Goal: Information Seeking & Learning: Check status

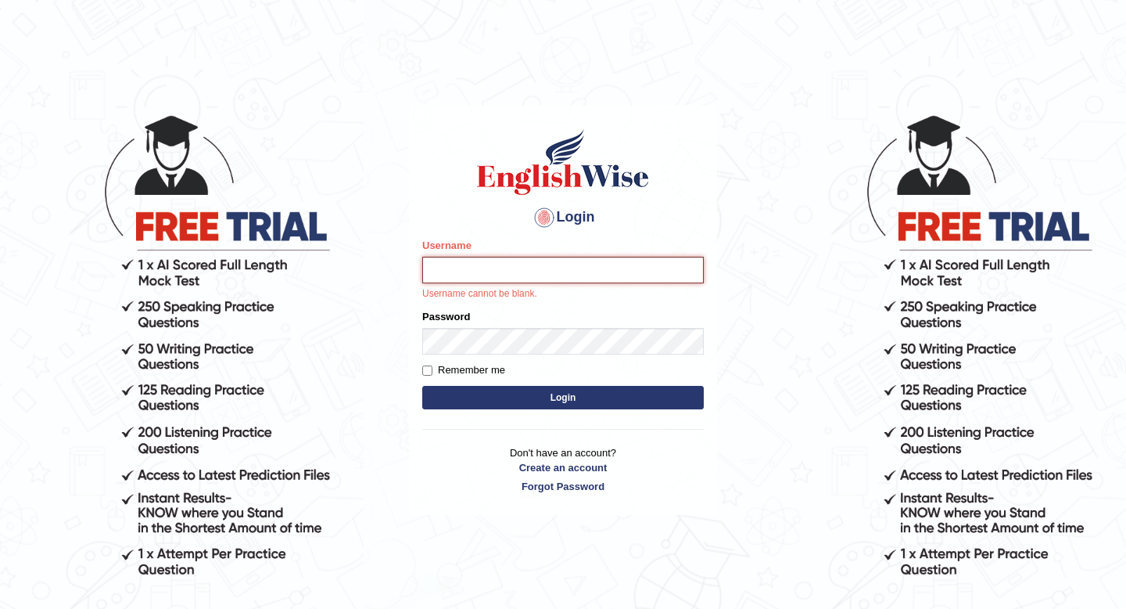
type input "Hasan_thapa"
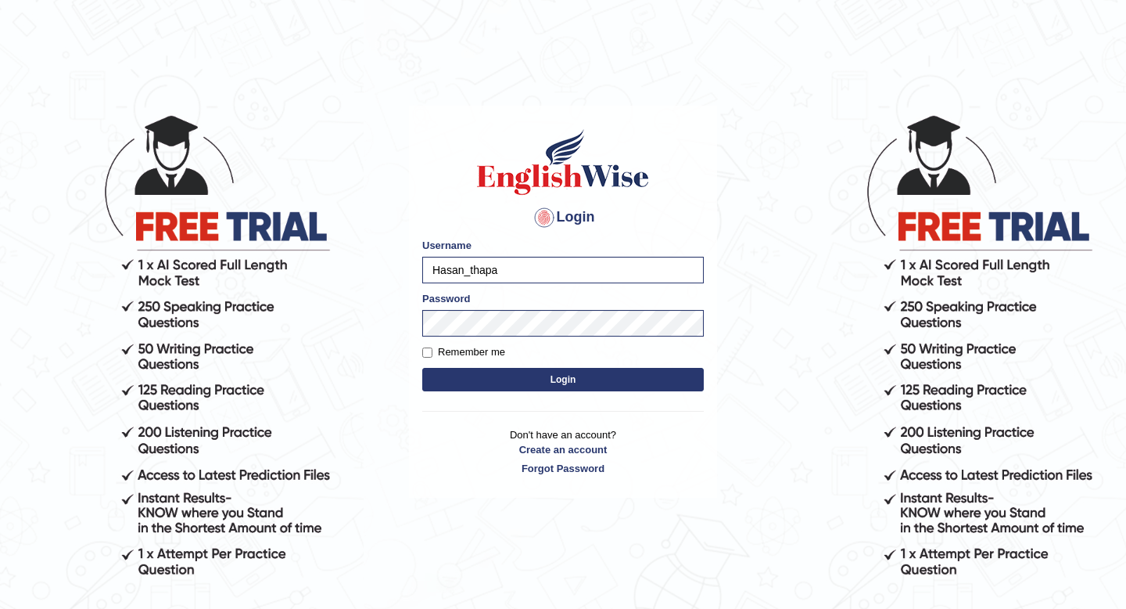
click at [564, 377] on button "Login" at bounding box center [563, 379] width 282 height 23
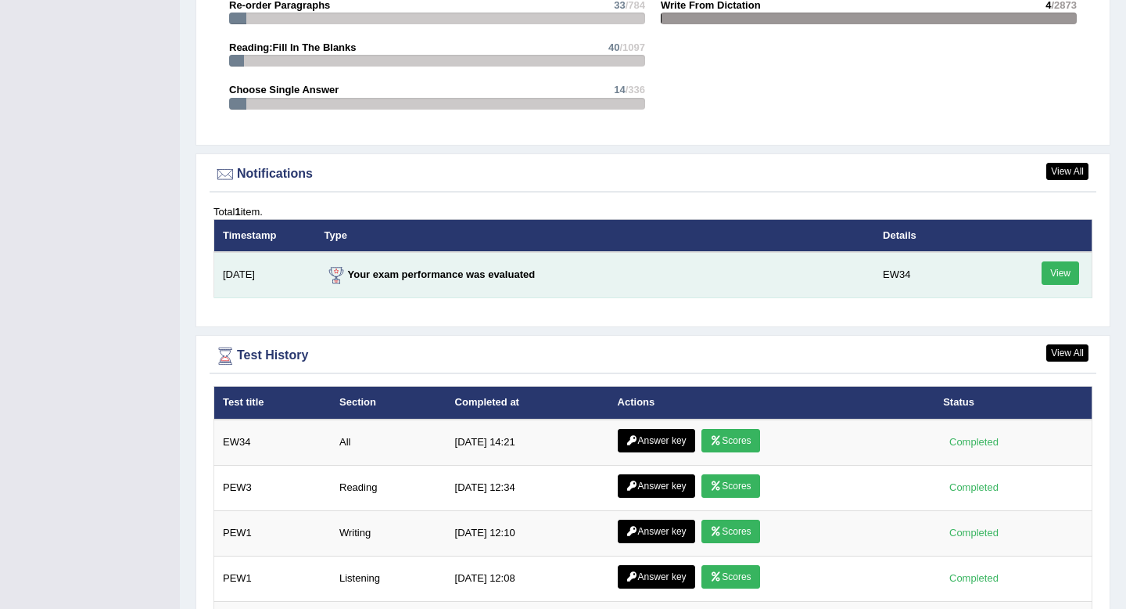
scroll to position [1887, 0]
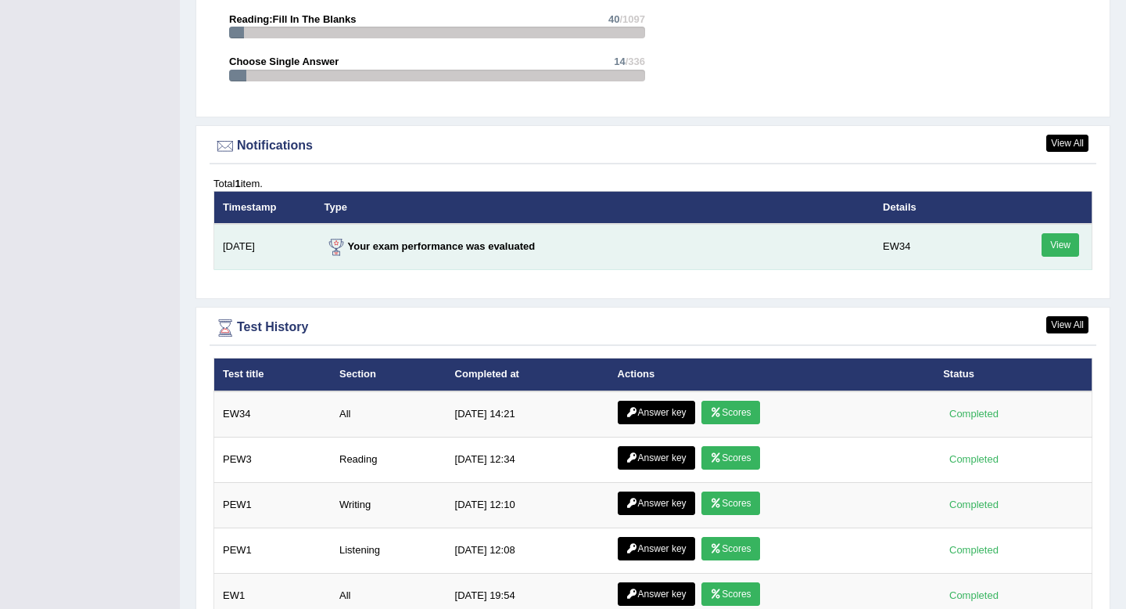
click at [1056, 246] on link "View" at bounding box center [1061, 244] width 38 height 23
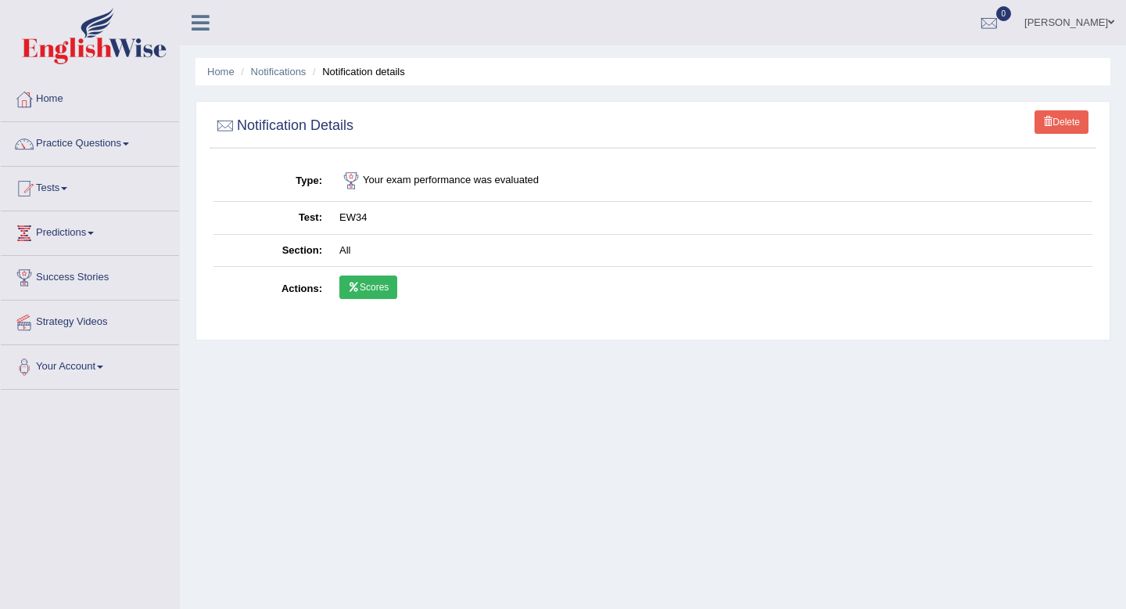
click at [375, 285] on link "Scores" at bounding box center [369, 286] width 58 height 23
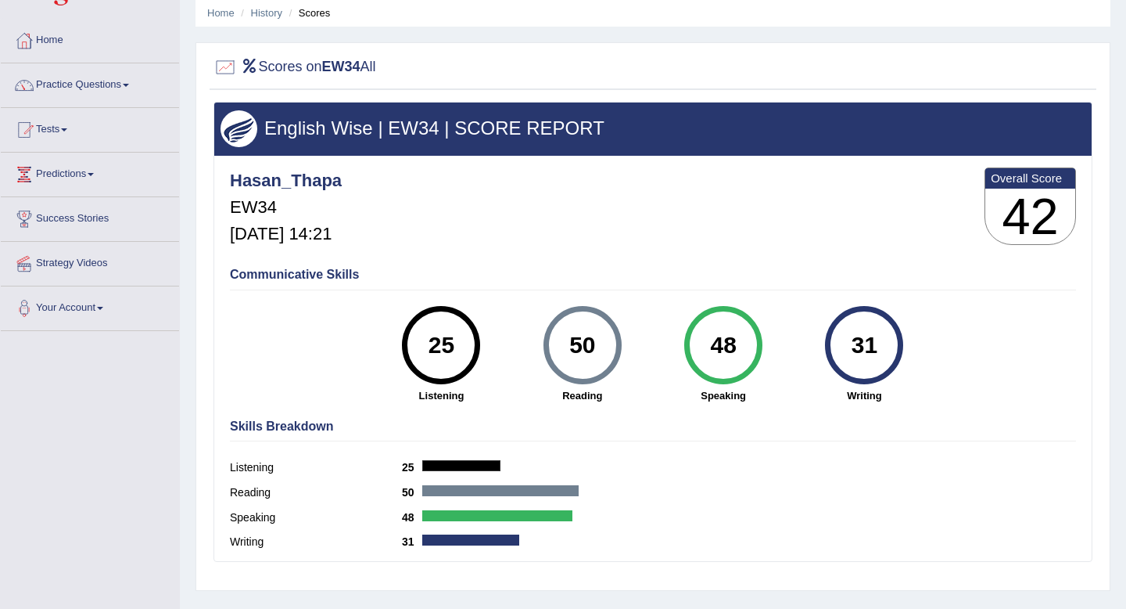
scroll to position [118, 0]
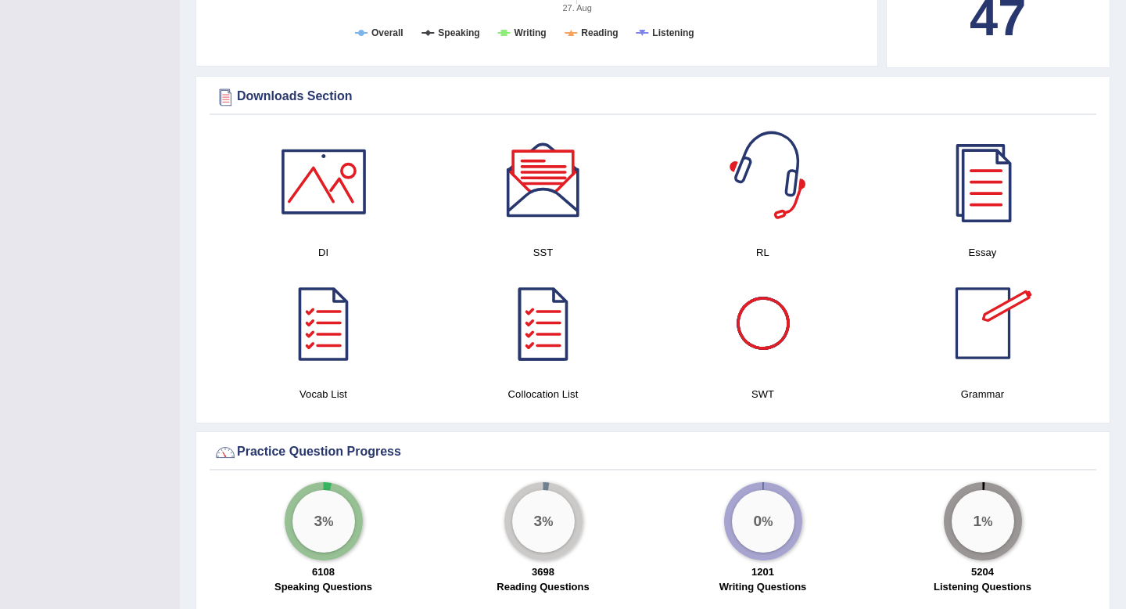
scroll to position [638, 0]
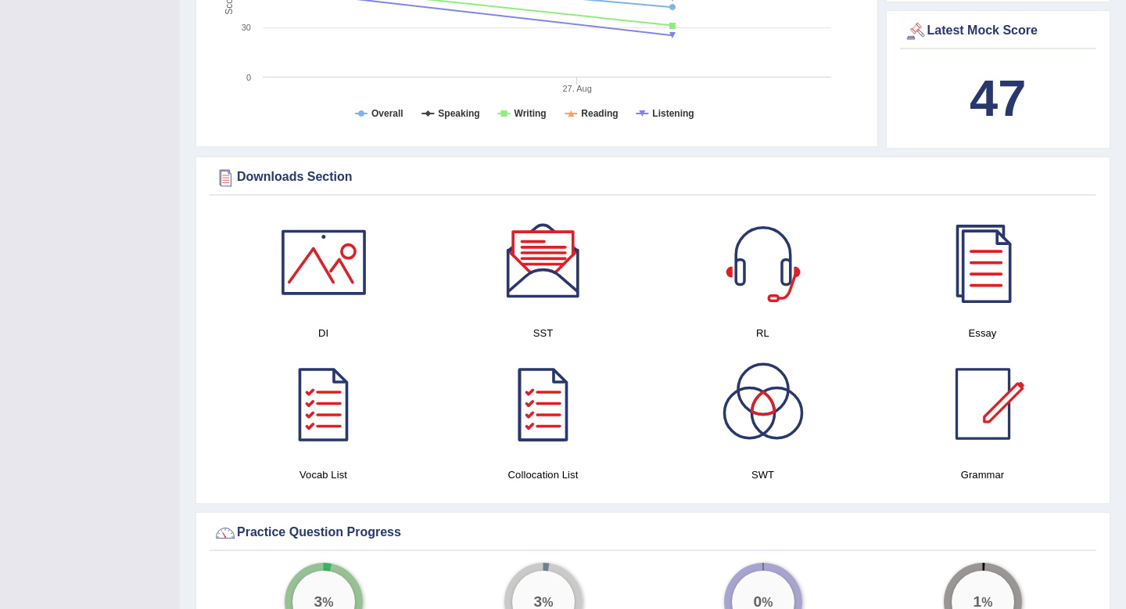
click at [322, 249] on div at bounding box center [324, 262] width 110 height 110
click at [555, 255] on div at bounding box center [544, 262] width 110 height 110
click at [764, 271] on div at bounding box center [764, 262] width 110 height 110
click at [976, 260] on div at bounding box center [984, 262] width 110 height 110
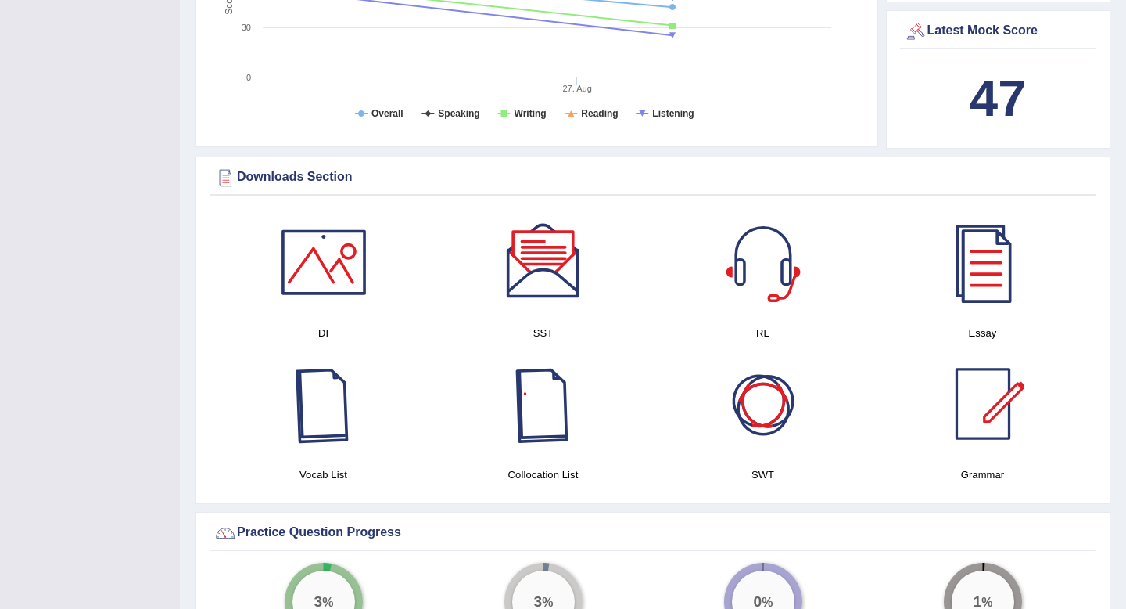
click at [300, 379] on div at bounding box center [324, 404] width 110 height 110
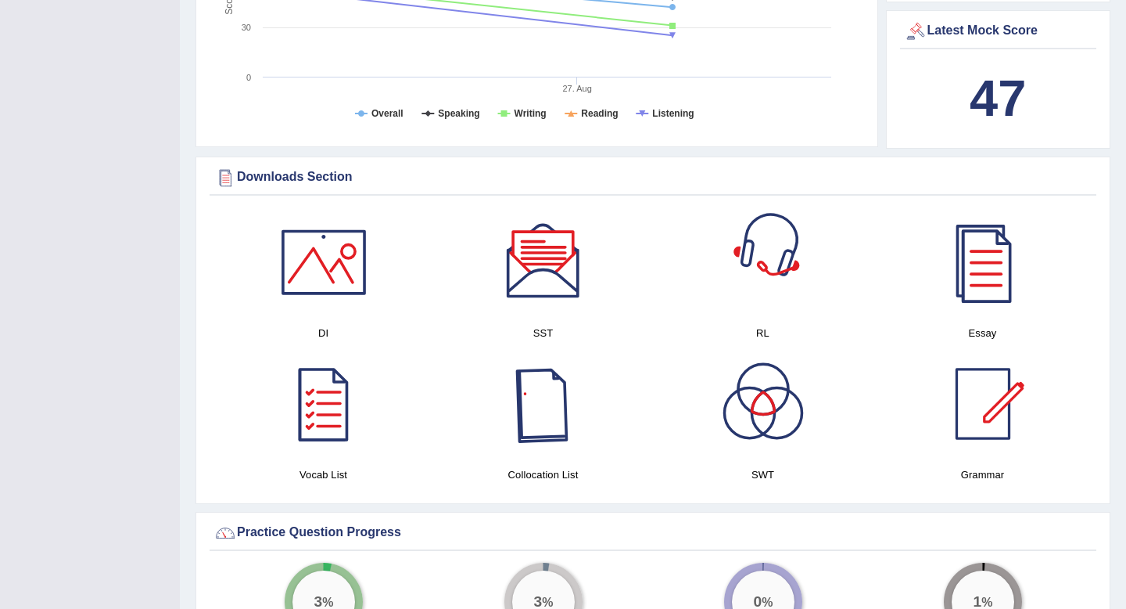
click at [559, 389] on div at bounding box center [544, 404] width 110 height 110
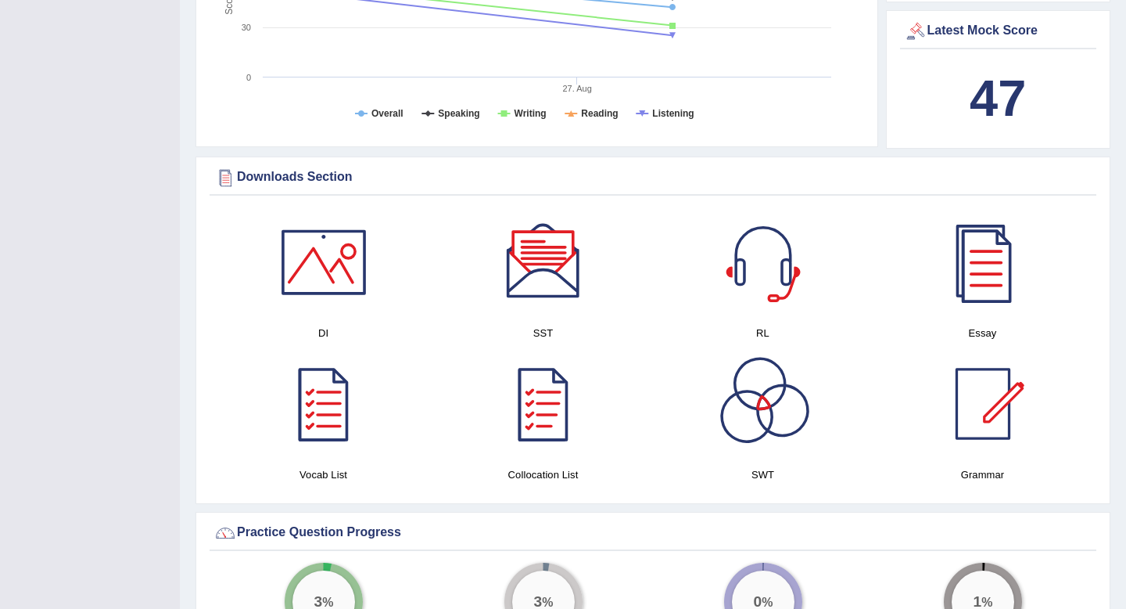
click at [761, 402] on div at bounding box center [764, 404] width 110 height 110
click at [971, 411] on div at bounding box center [984, 404] width 110 height 110
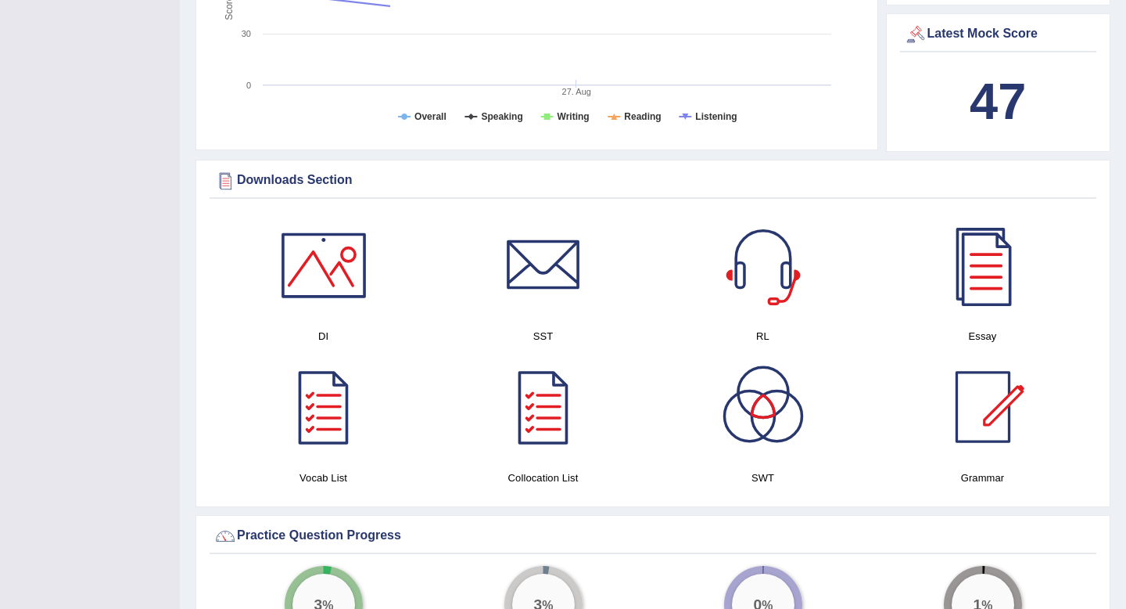
scroll to position [638, 0]
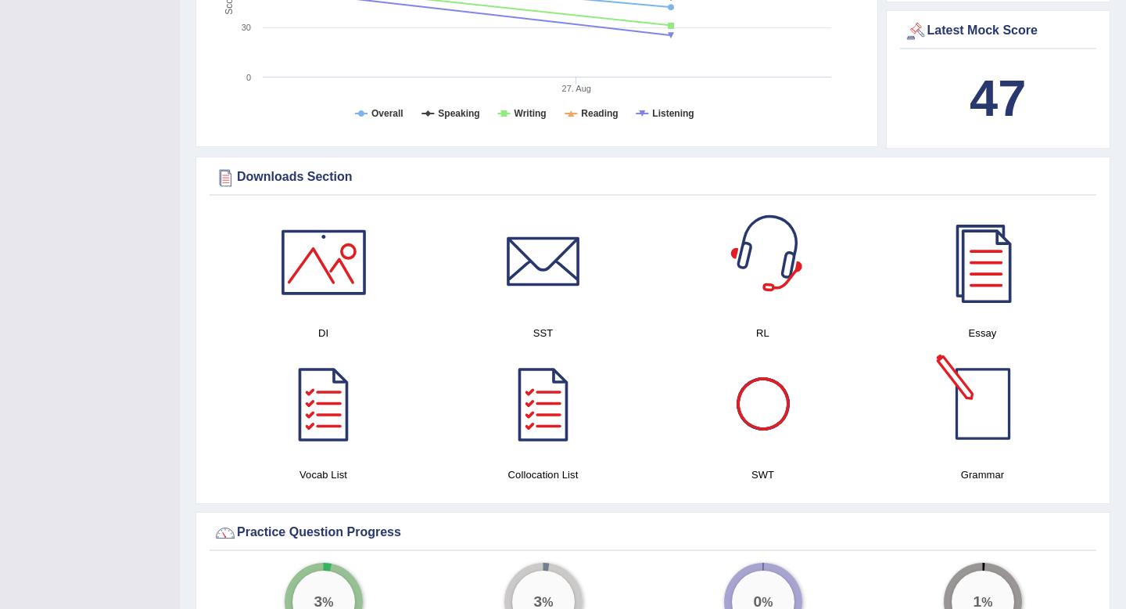
click at [756, 390] on div at bounding box center [764, 404] width 110 height 110
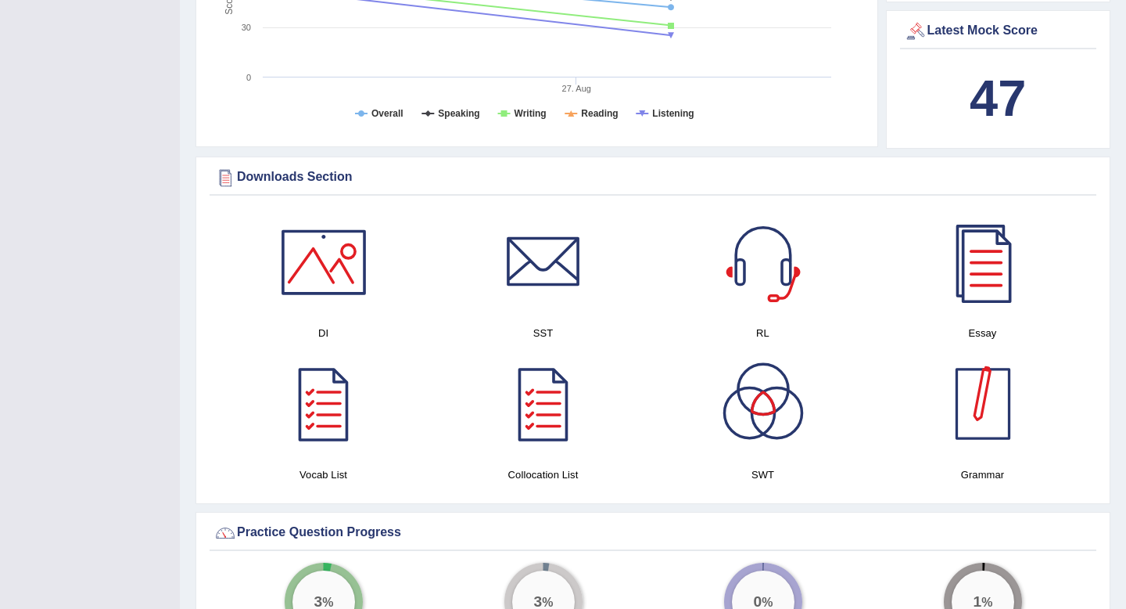
click at [973, 416] on div at bounding box center [984, 404] width 110 height 110
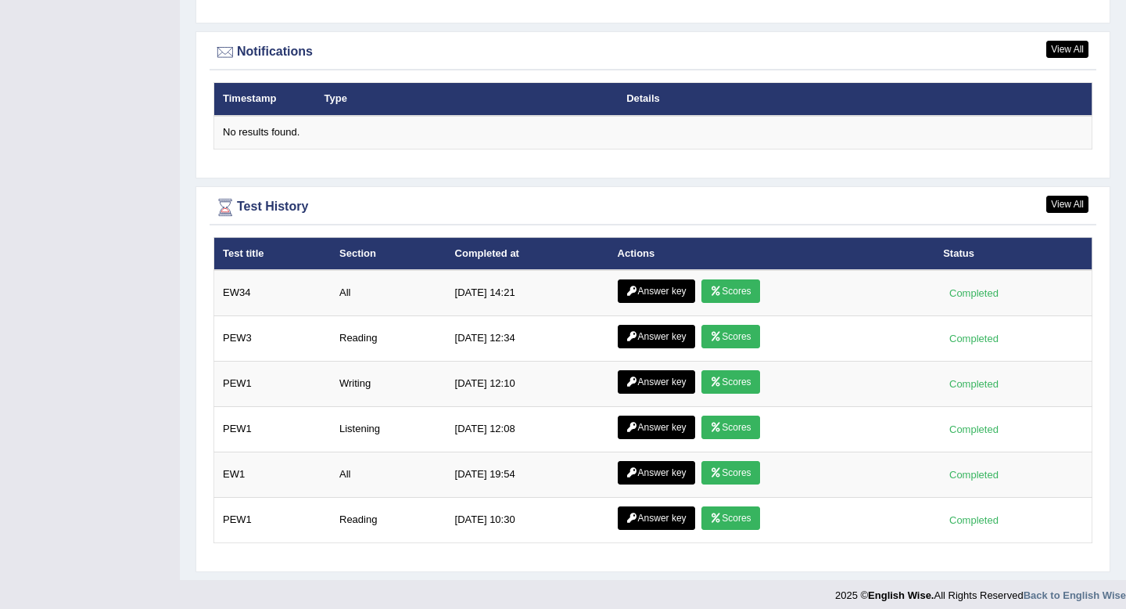
scroll to position [1892, 0]
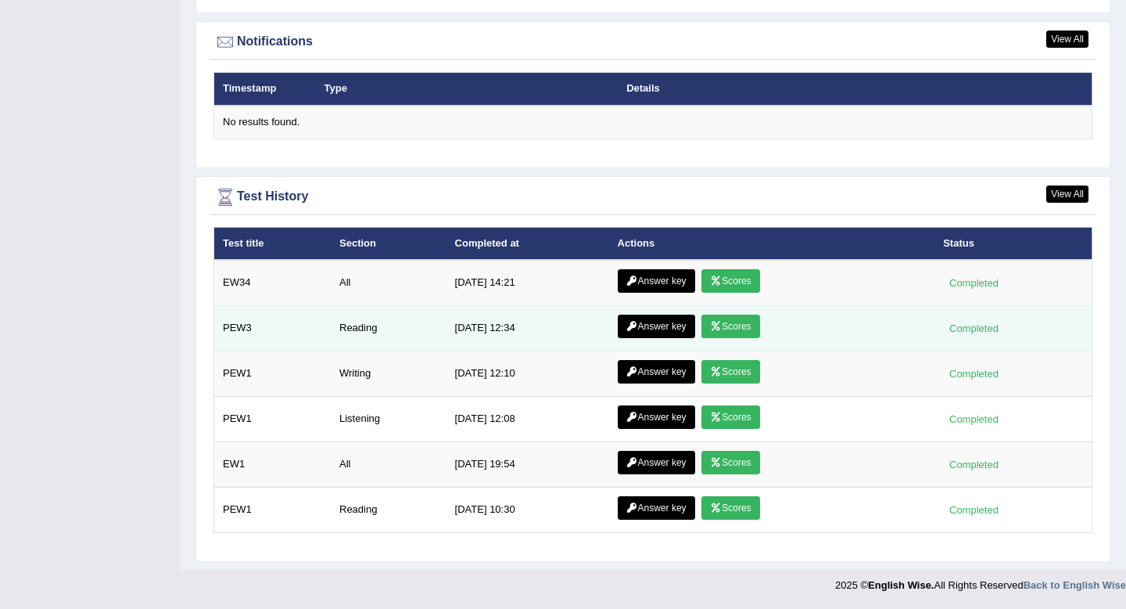
click at [743, 322] on link "Scores" at bounding box center [731, 325] width 58 height 23
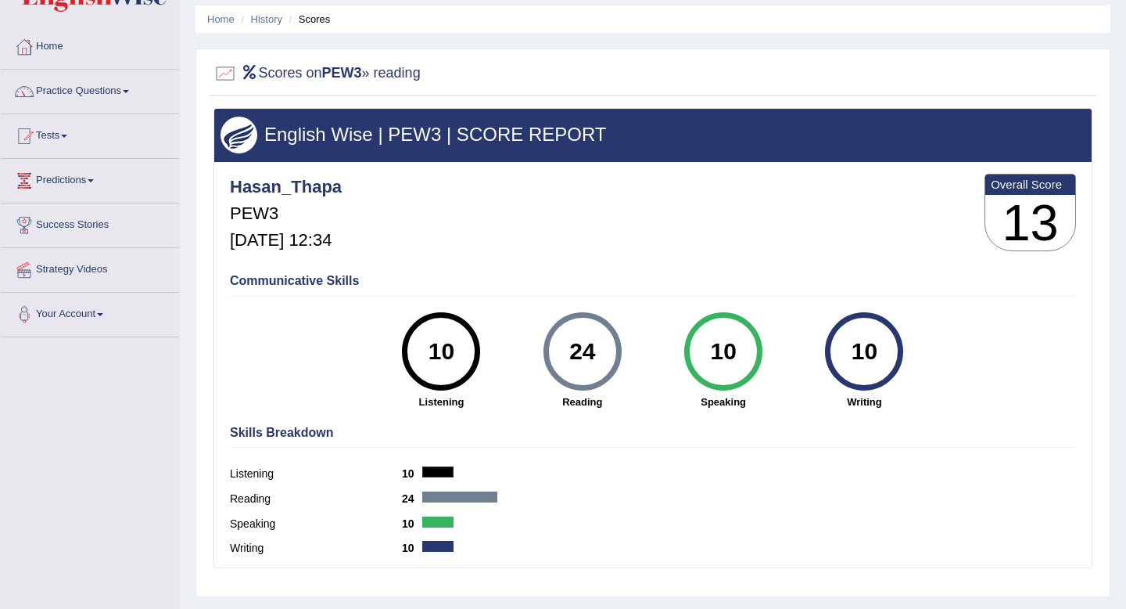
scroll to position [119, 0]
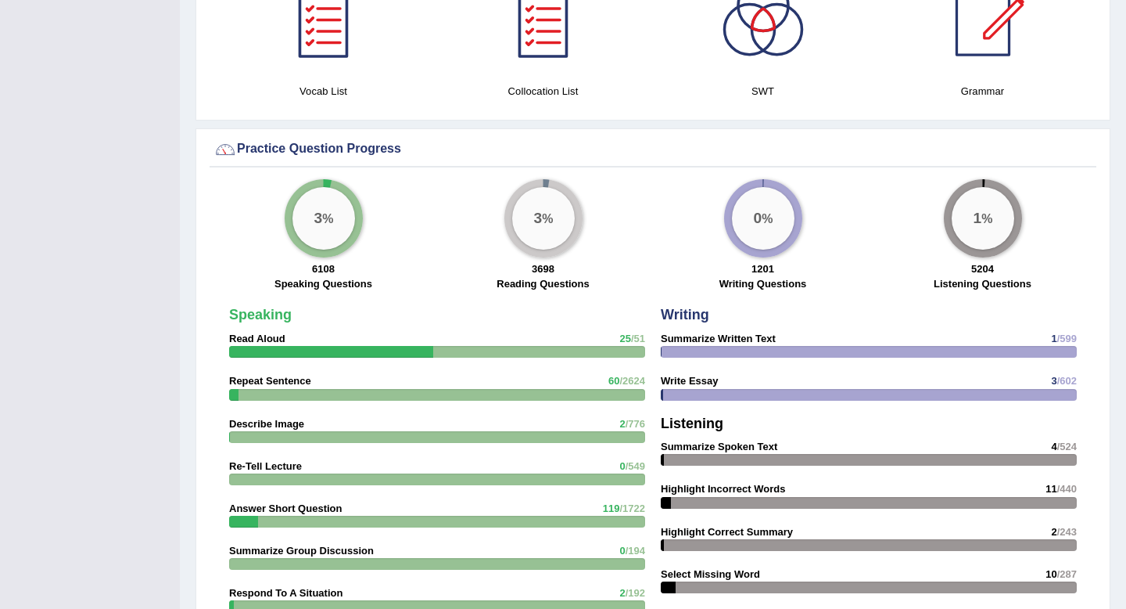
scroll to position [981, 0]
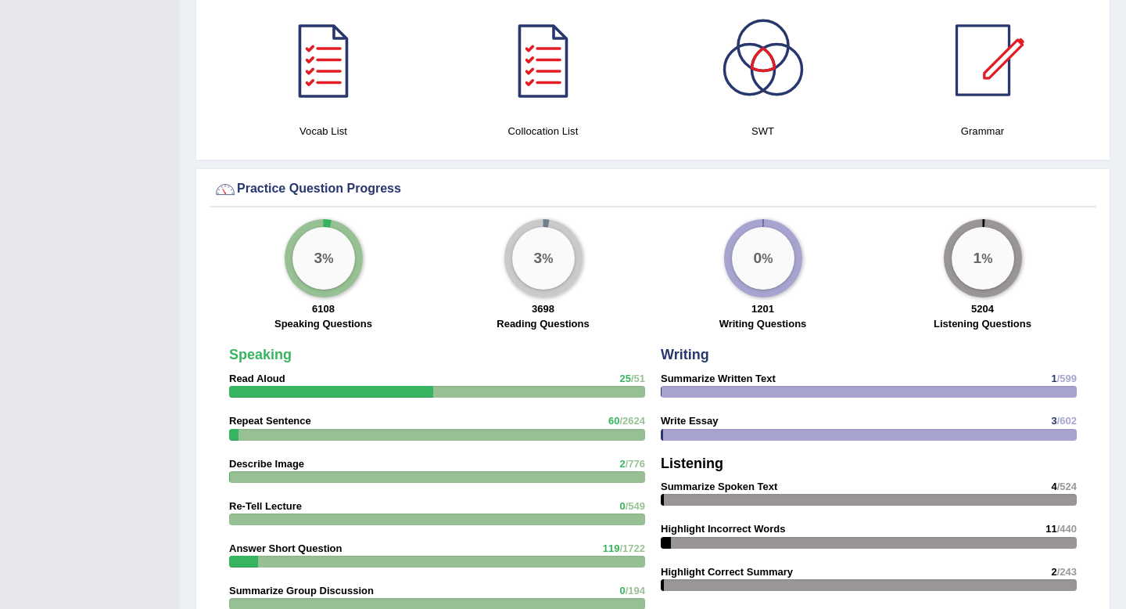
click at [555, 274] on div "3 %" at bounding box center [543, 258] width 63 height 63
click at [534, 253] on big "3" at bounding box center [538, 258] width 9 height 17
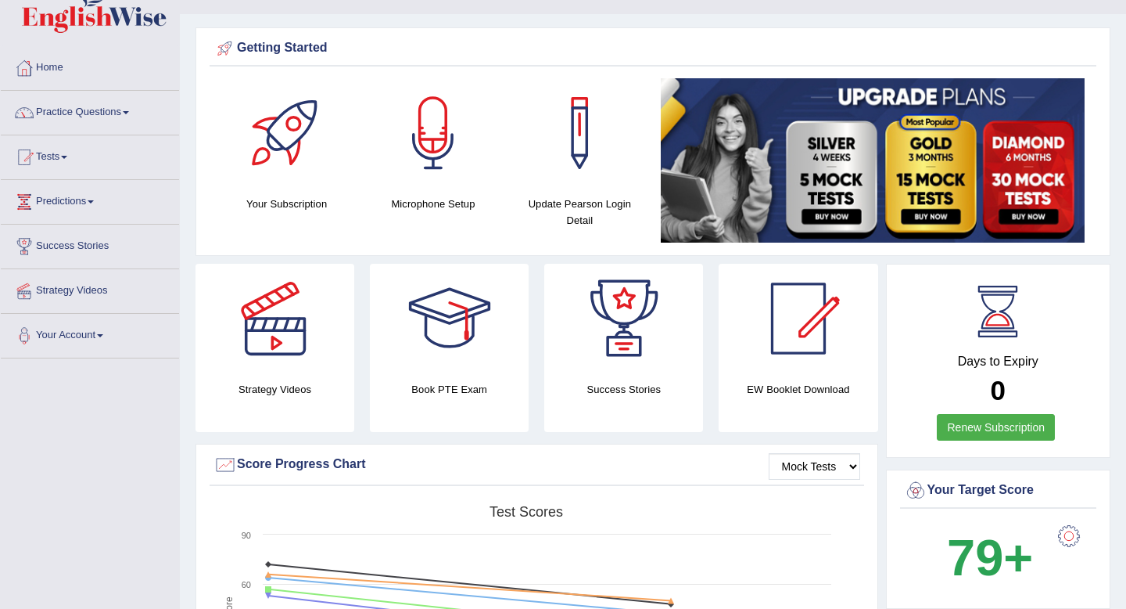
scroll to position [0, 0]
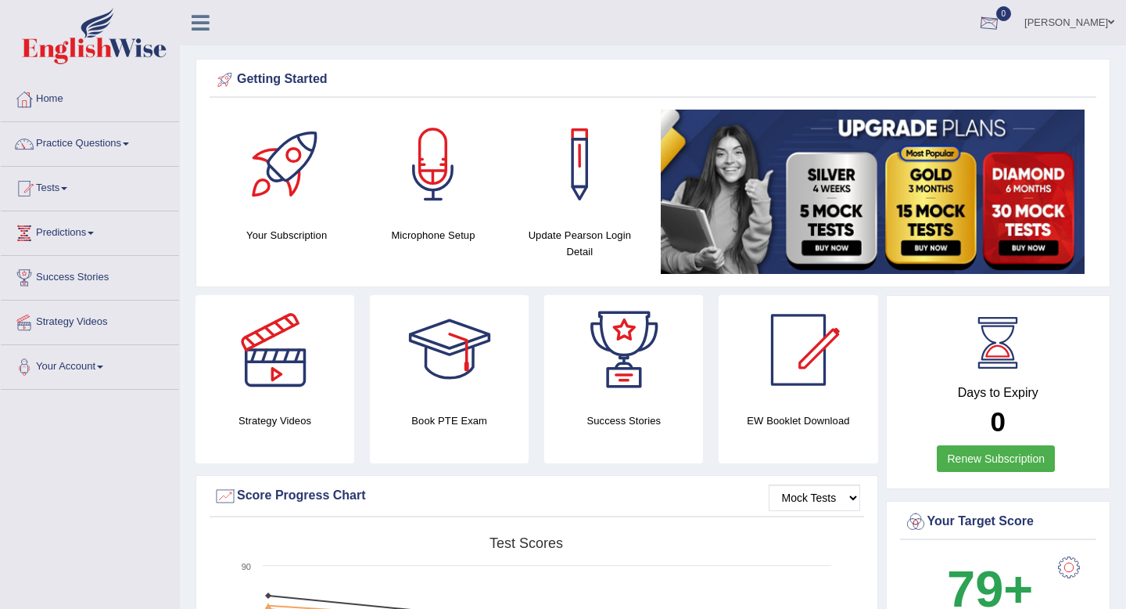
click at [978, 30] on div at bounding box center [989, 23] width 23 height 23
click at [119, 146] on link "Practice Questions" at bounding box center [90, 141] width 178 height 39
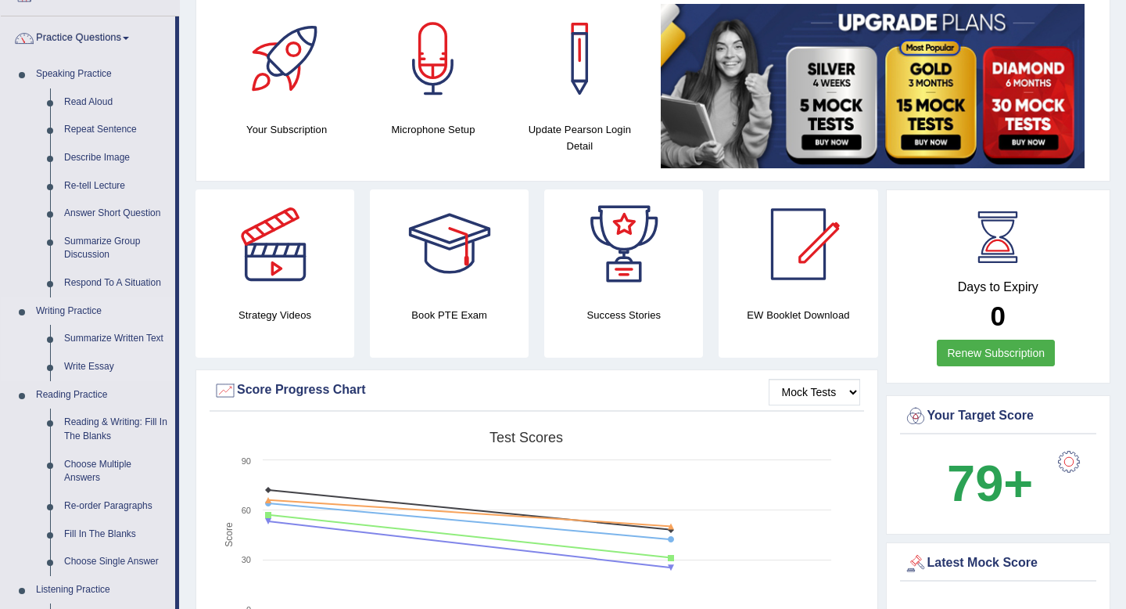
scroll to position [221, 0]
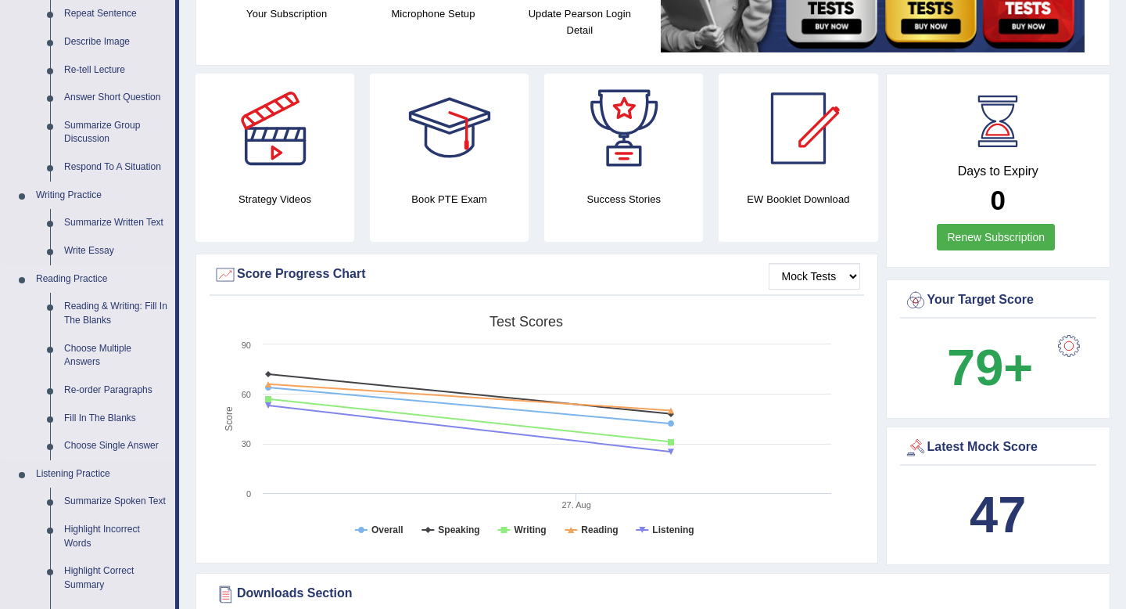
click at [87, 277] on link "Reading Practice" at bounding box center [102, 279] width 146 height 28
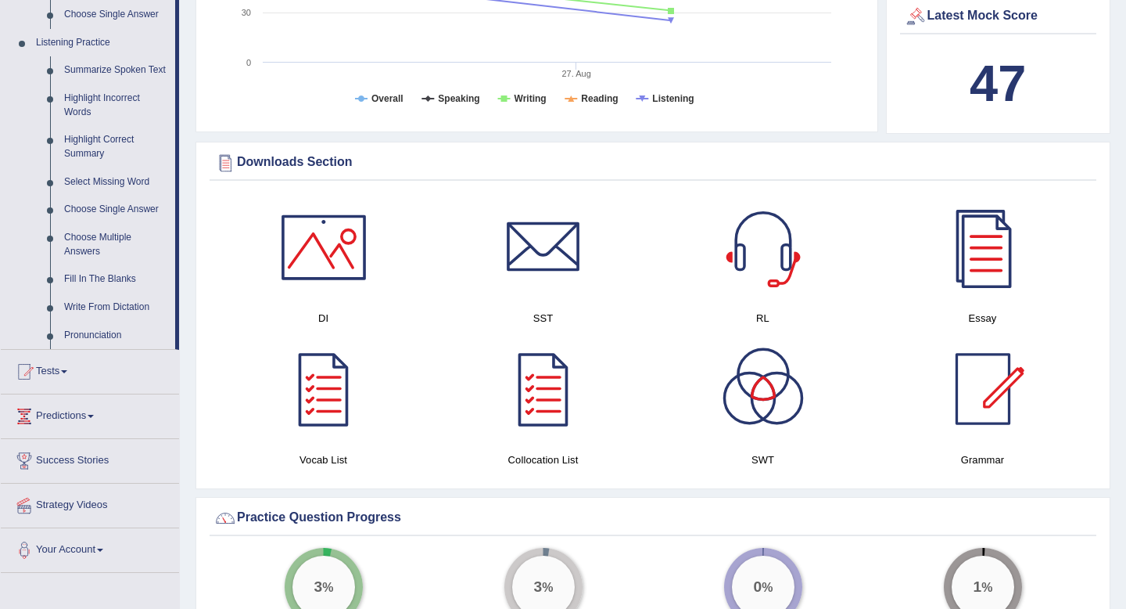
scroll to position [746, 0]
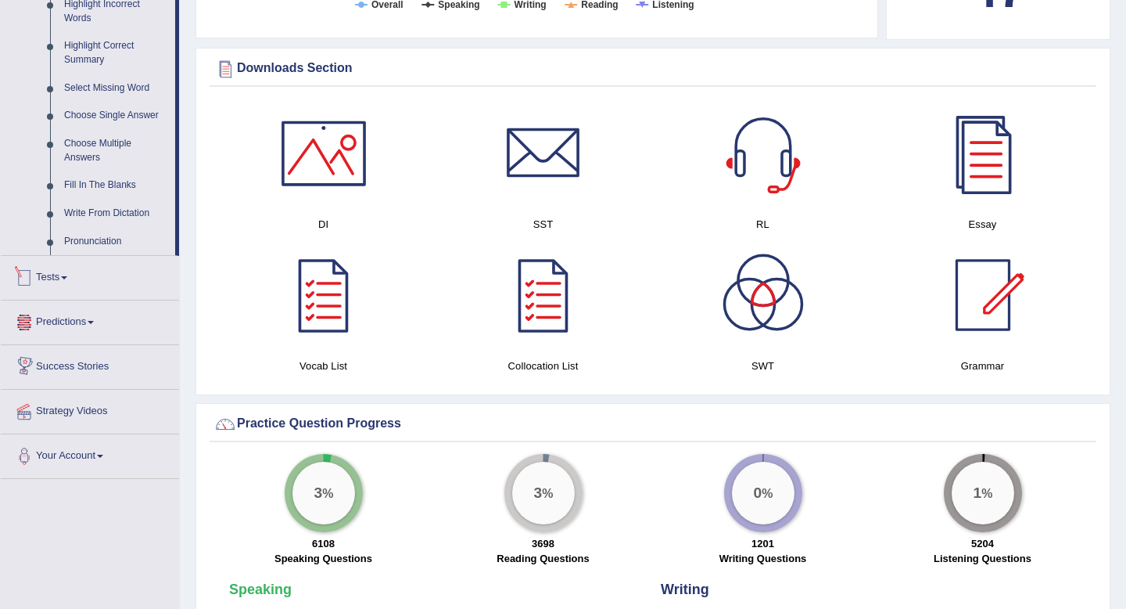
click at [66, 289] on link "Tests" at bounding box center [90, 275] width 178 height 39
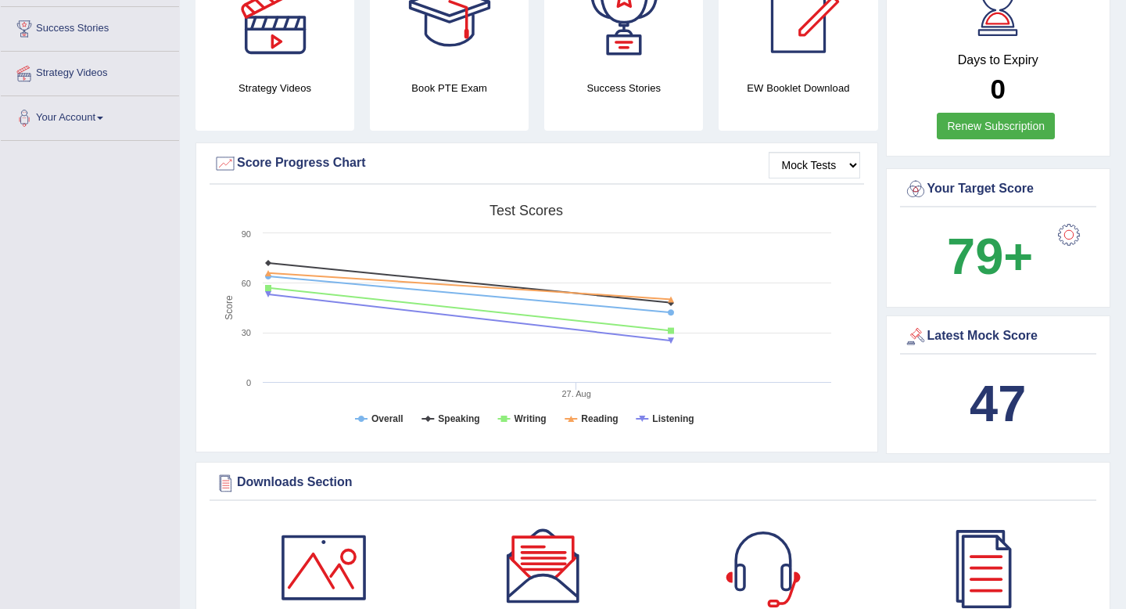
scroll to position [0, 0]
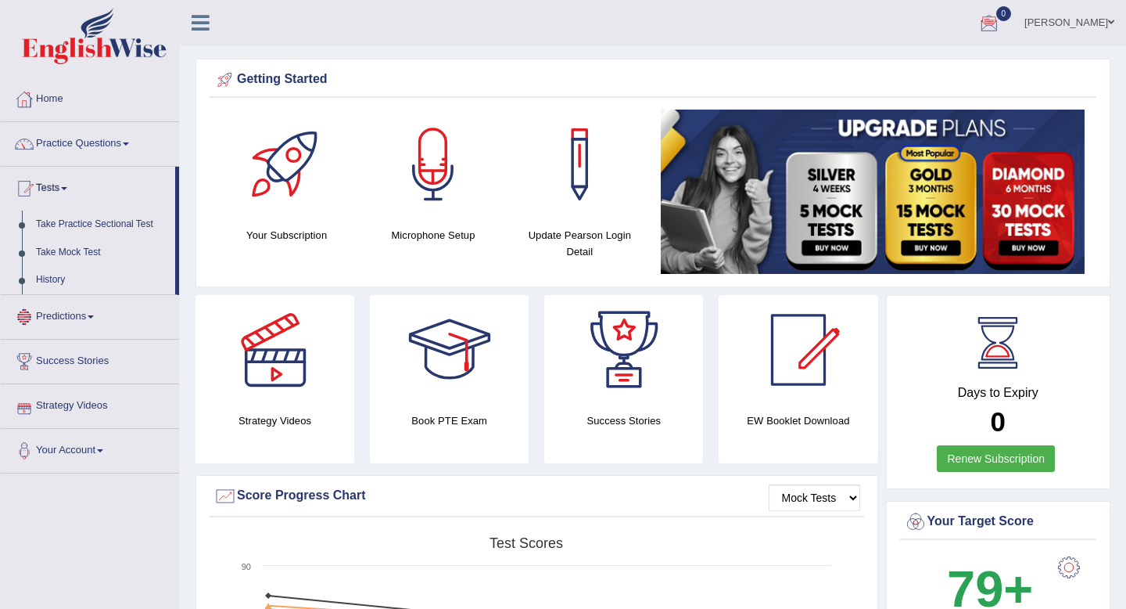
click at [99, 319] on link "Predictions" at bounding box center [90, 314] width 178 height 39
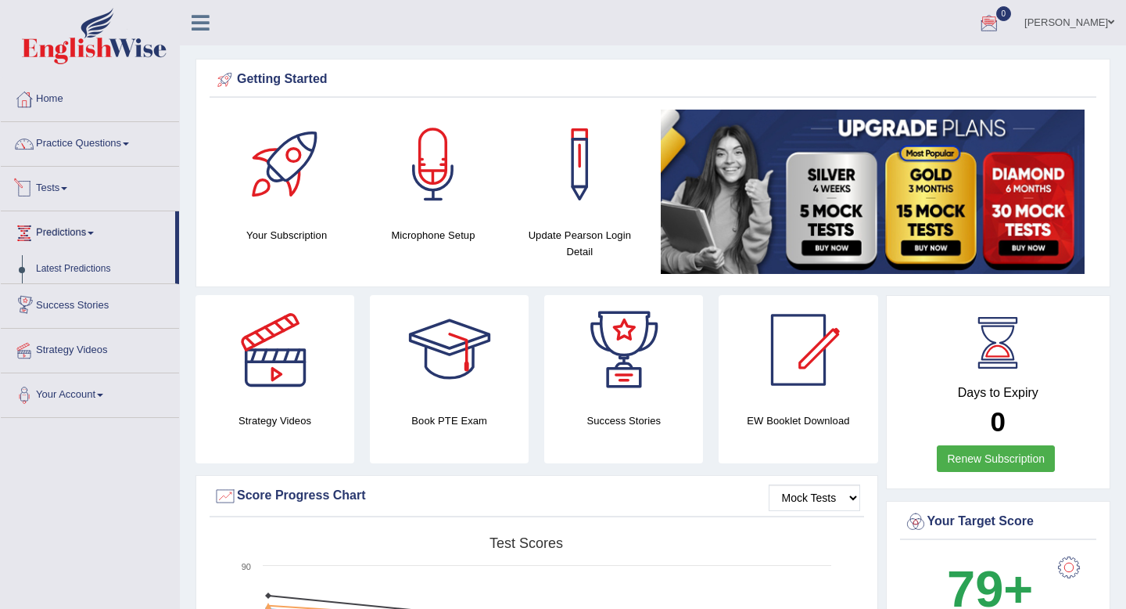
click at [68, 190] on link "Tests" at bounding box center [90, 186] width 178 height 39
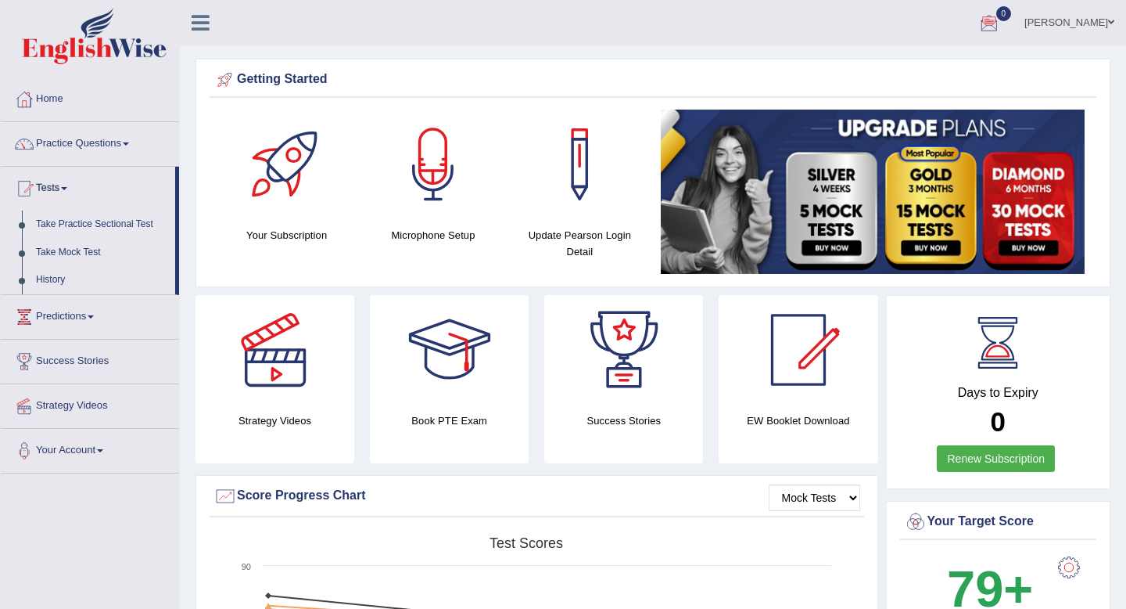
click at [84, 226] on link "Take Practice Sectional Test" at bounding box center [102, 224] width 146 height 28
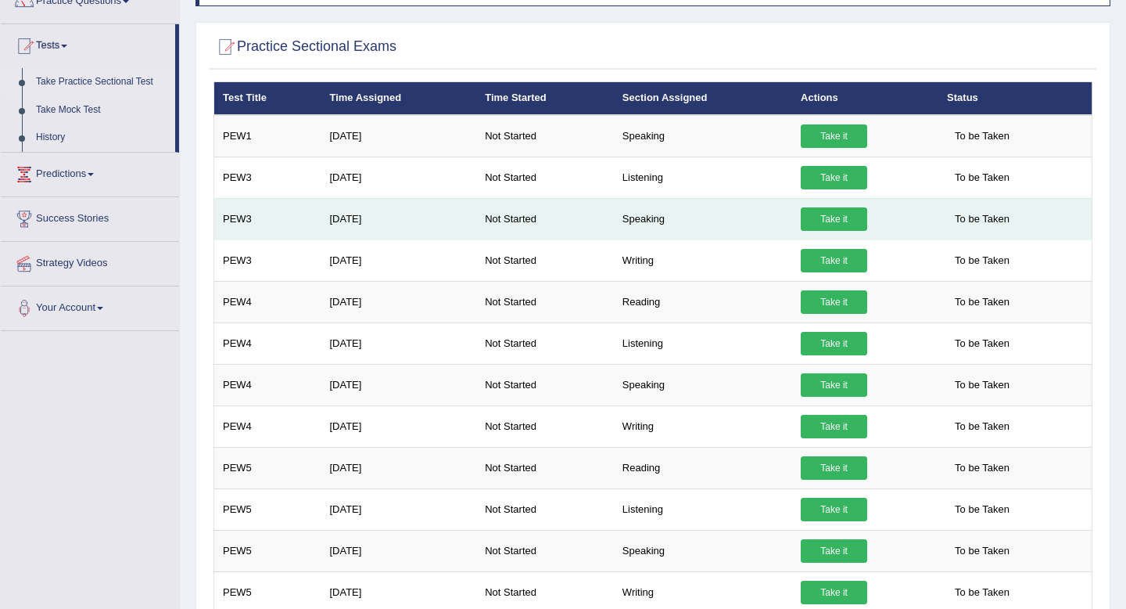
scroll to position [143, 0]
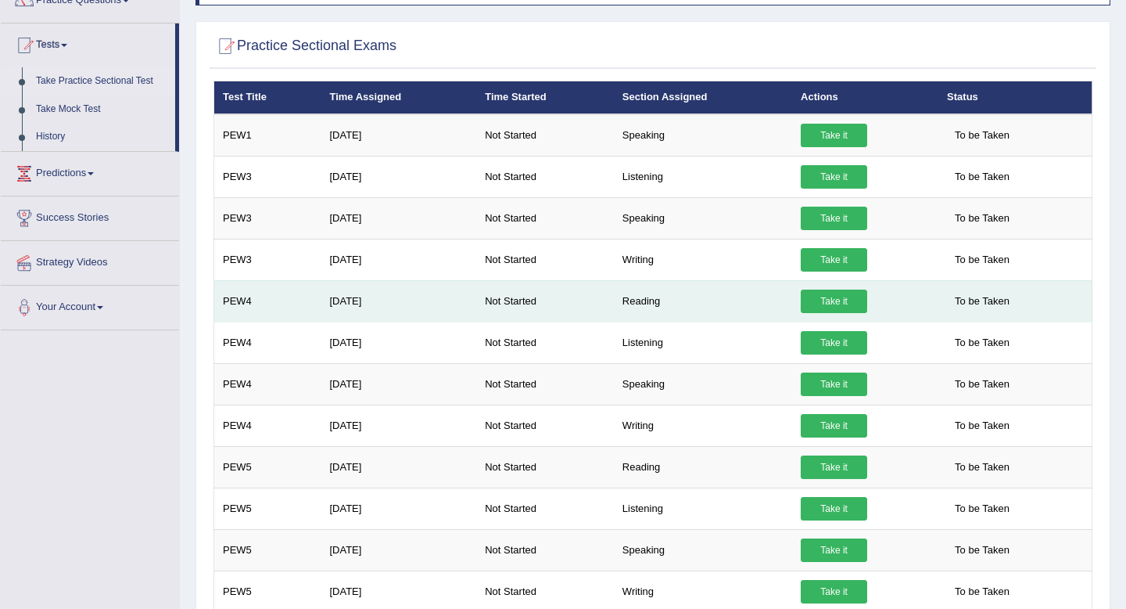
click at [839, 302] on link "Take it" at bounding box center [834, 300] width 66 height 23
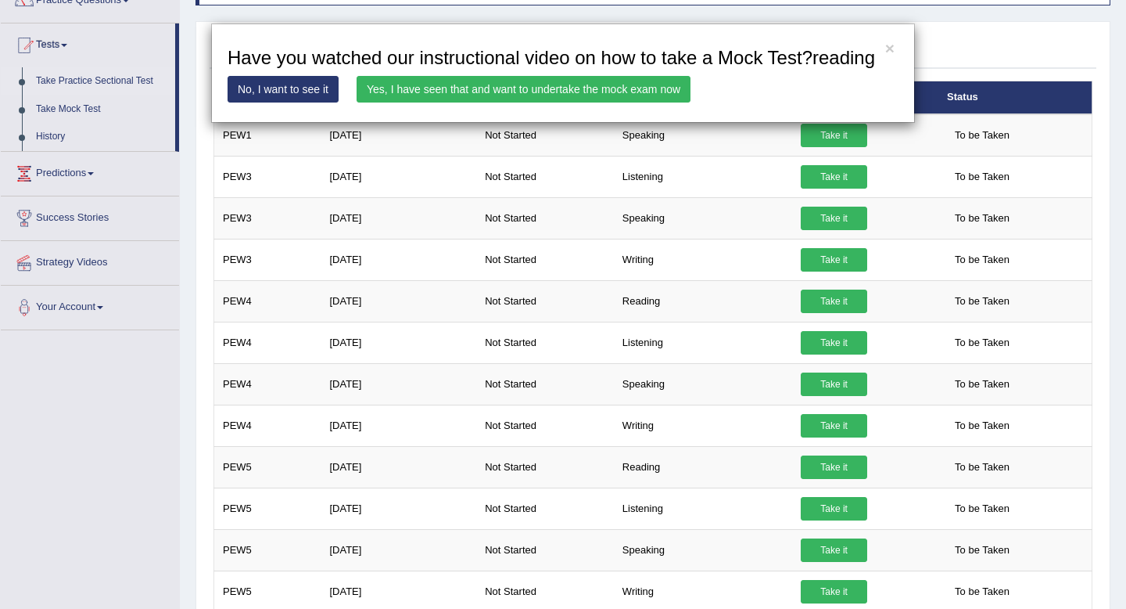
click at [470, 102] on link "Yes, I have seen that and want to undertake the mock exam now" at bounding box center [524, 89] width 334 height 27
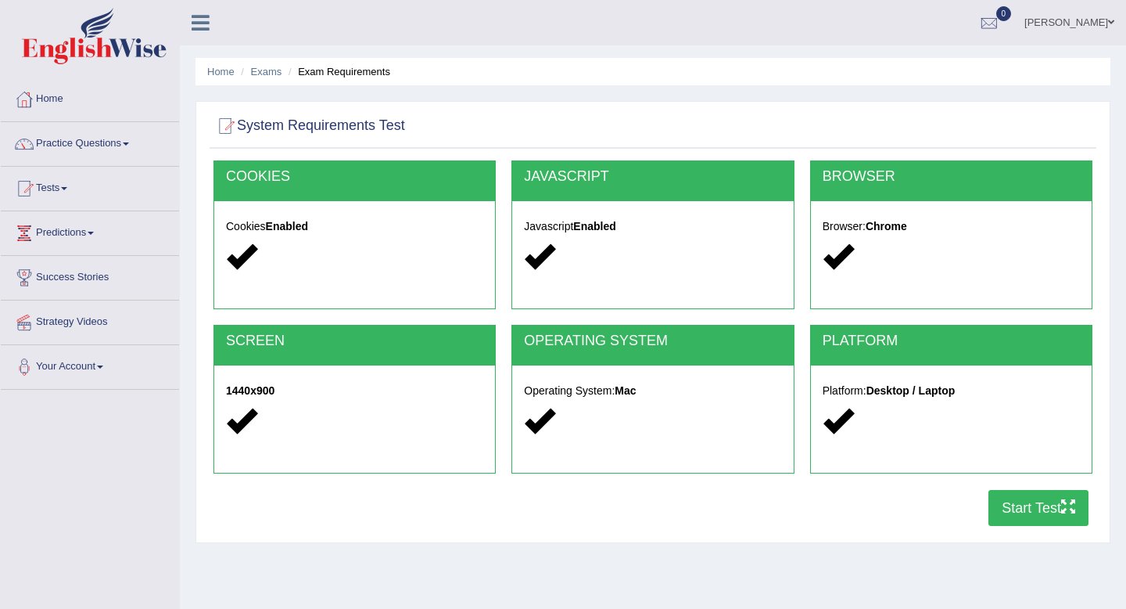
click at [1021, 498] on button "Start Test" at bounding box center [1039, 508] width 100 height 36
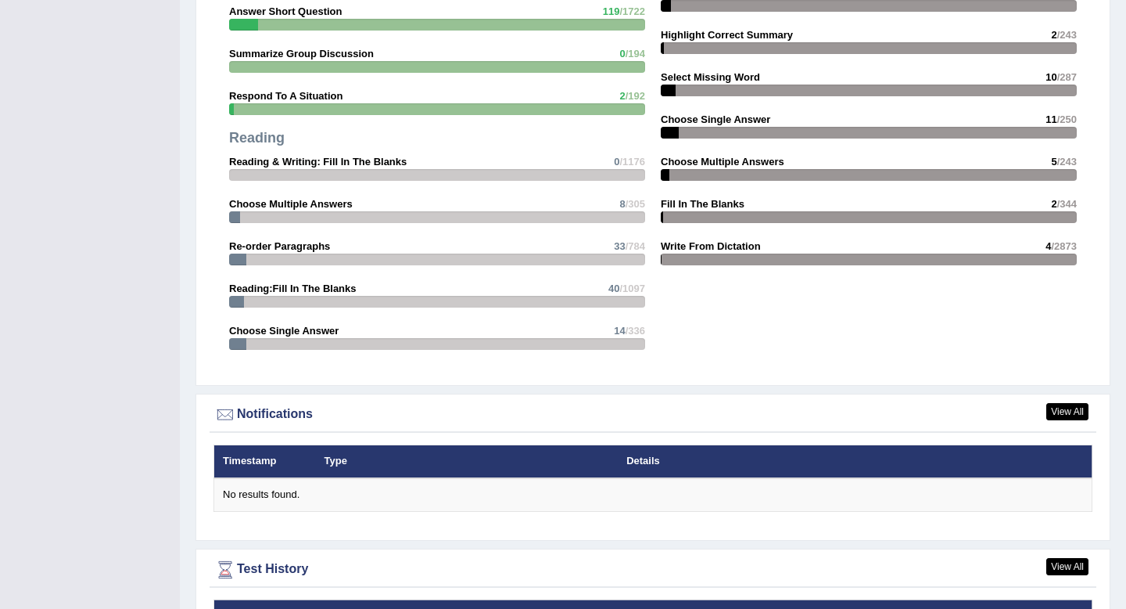
scroll to position [1801, 0]
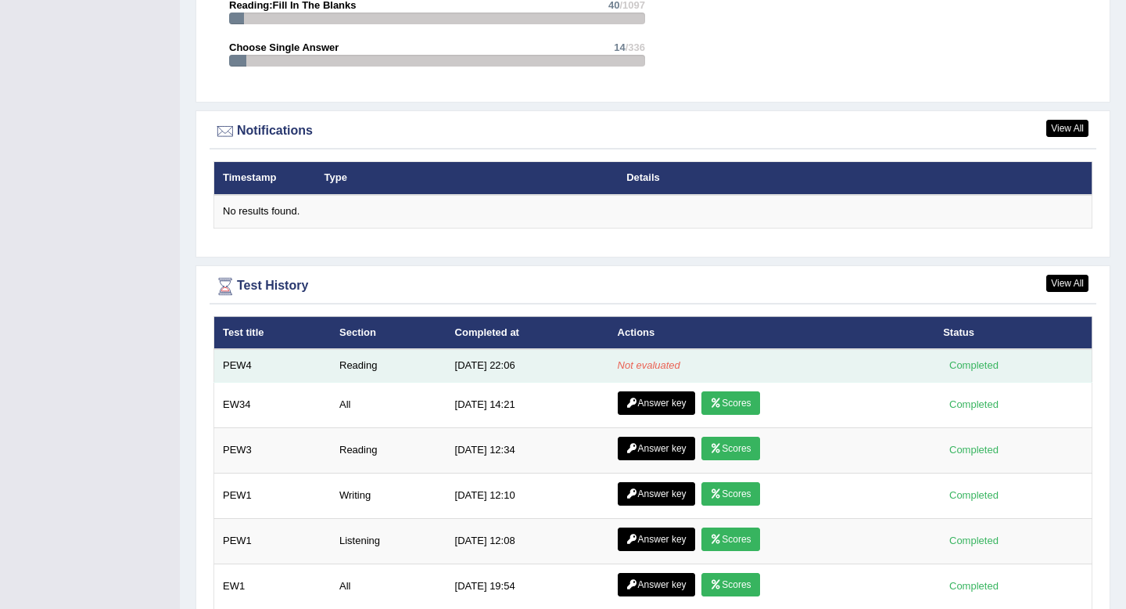
click at [609, 366] on td "Not evaluated" at bounding box center [772, 365] width 326 height 33
click at [656, 366] on em "Not evaluated" at bounding box center [649, 365] width 63 height 12
click at [1004, 364] on div "Completed" at bounding box center [973, 365] width 61 height 16
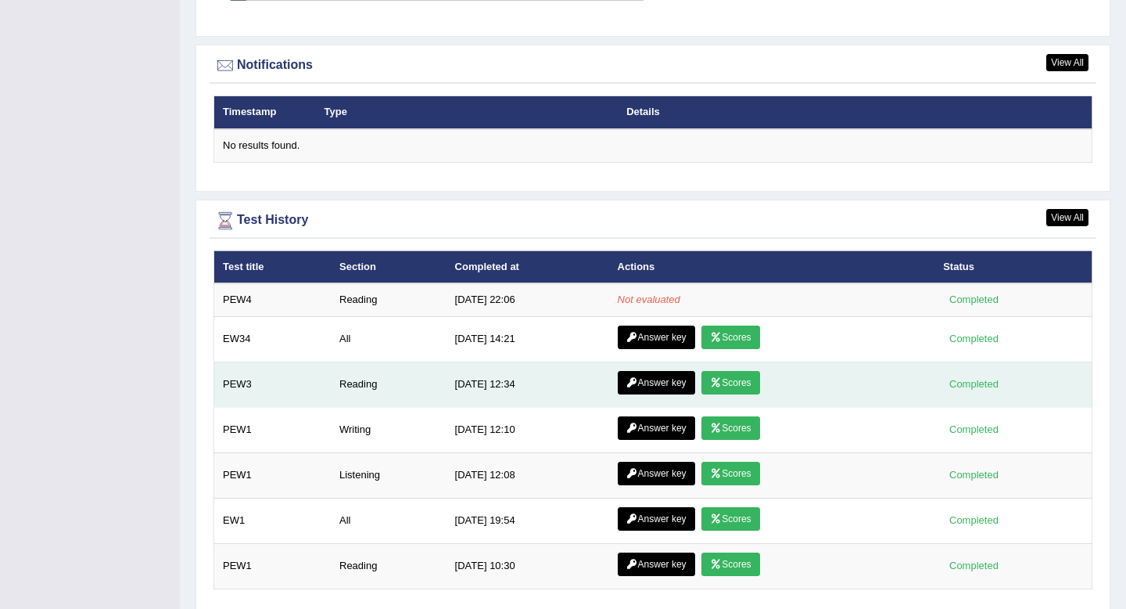
scroll to position [1827, 0]
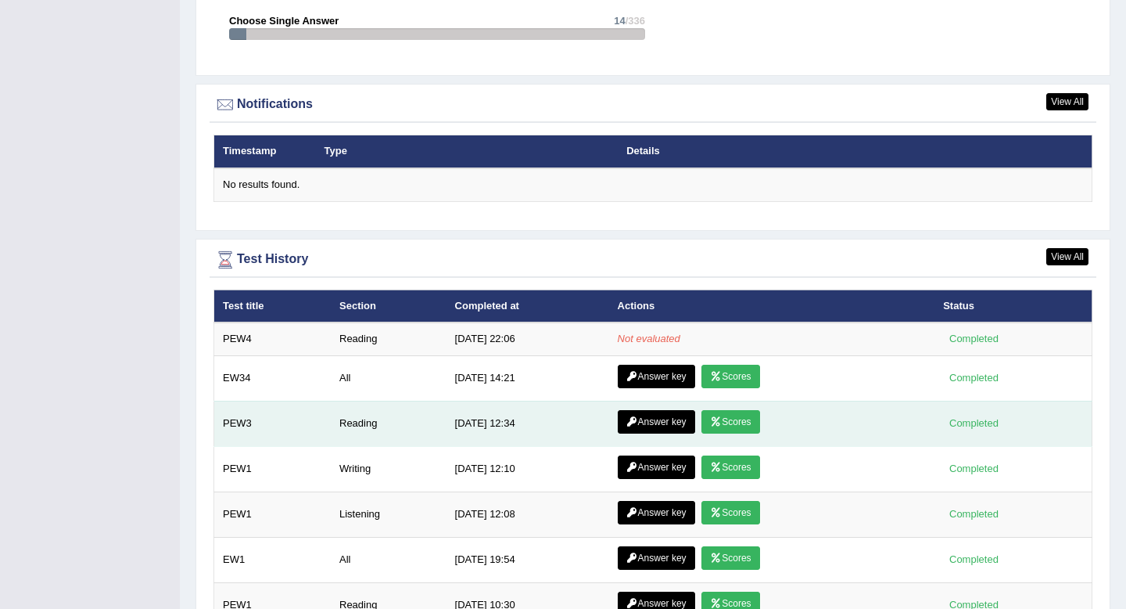
click at [723, 417] on link "Scores" at bounding box center [731, 421] width 58 height 23
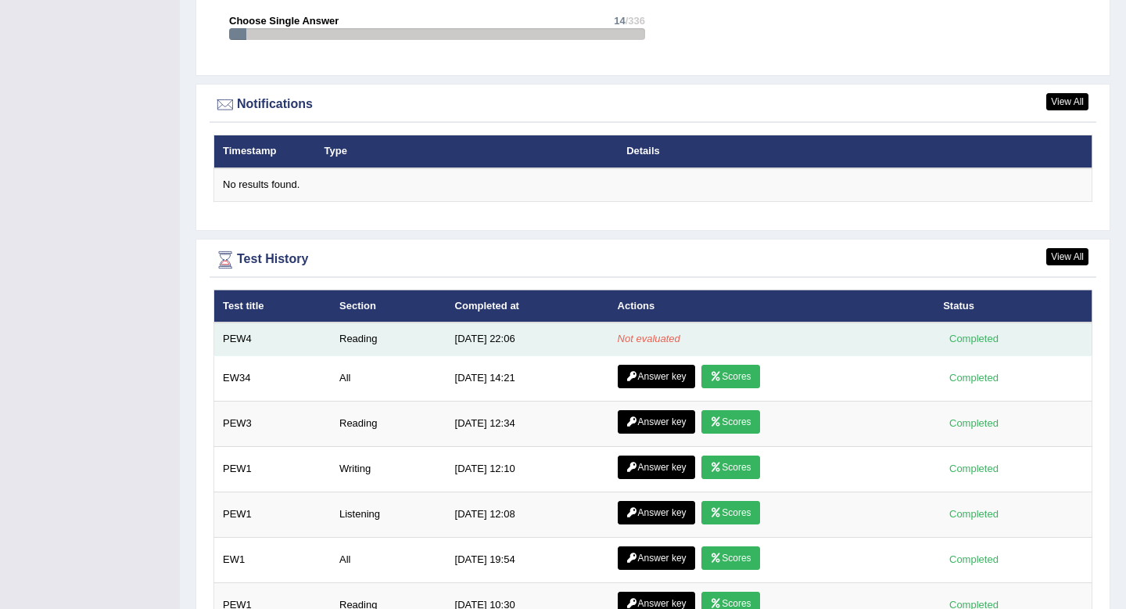
click at [654, 340] on em "Not evaluated" at bounding box center [649, 338] width 63 height 12
click at [706, 342] on td "Not evaluated" at bounding box center [772, 338] width 326 height 33
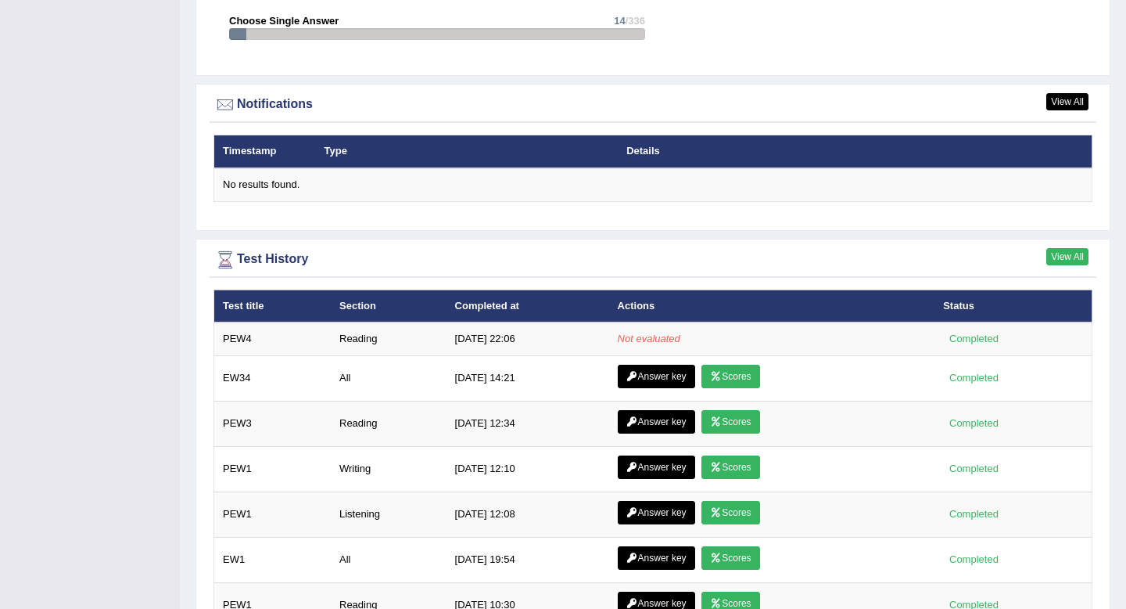
click at [1069, 258] on link "View All" at bounding box center [1068, 256] width 42 height 17
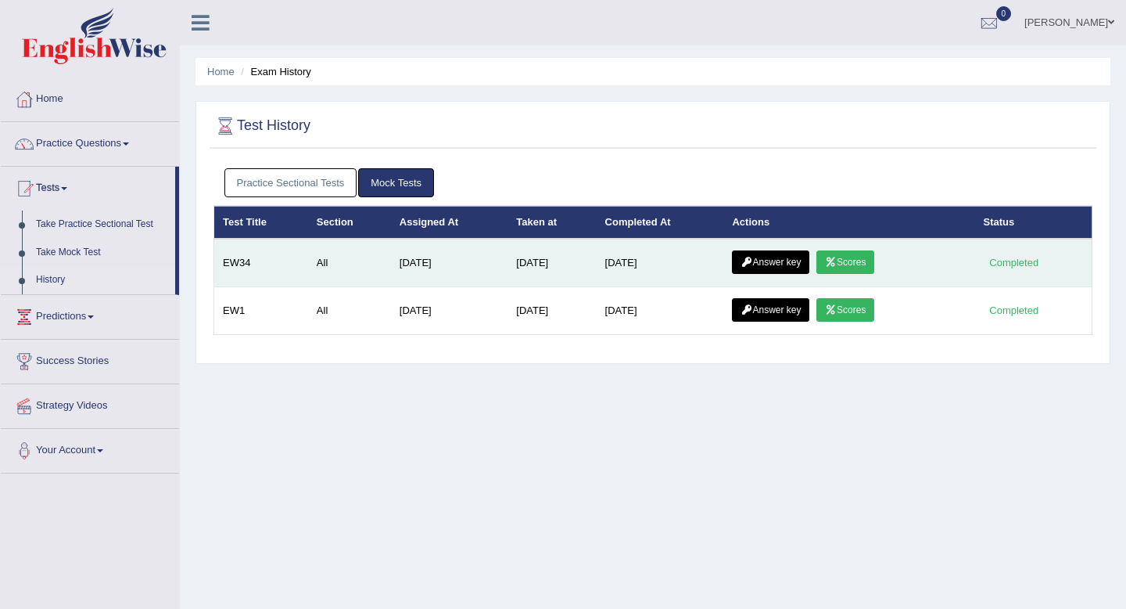
click at [875, 262] on link "Scores" at bounding box center [846, 261] width 58 height 23
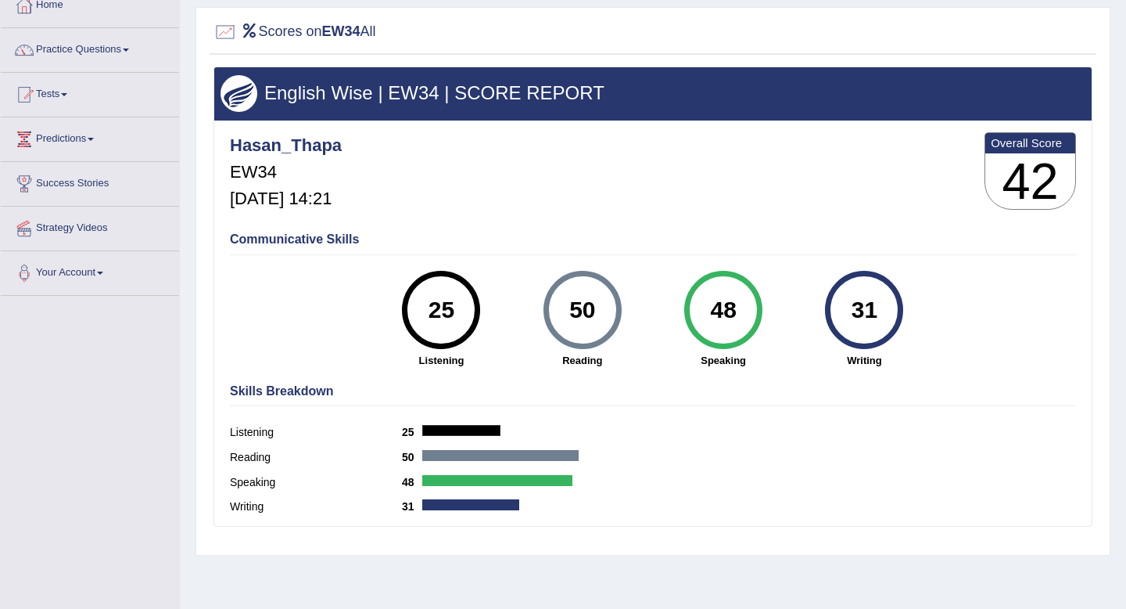
scroll to position [145, 0]
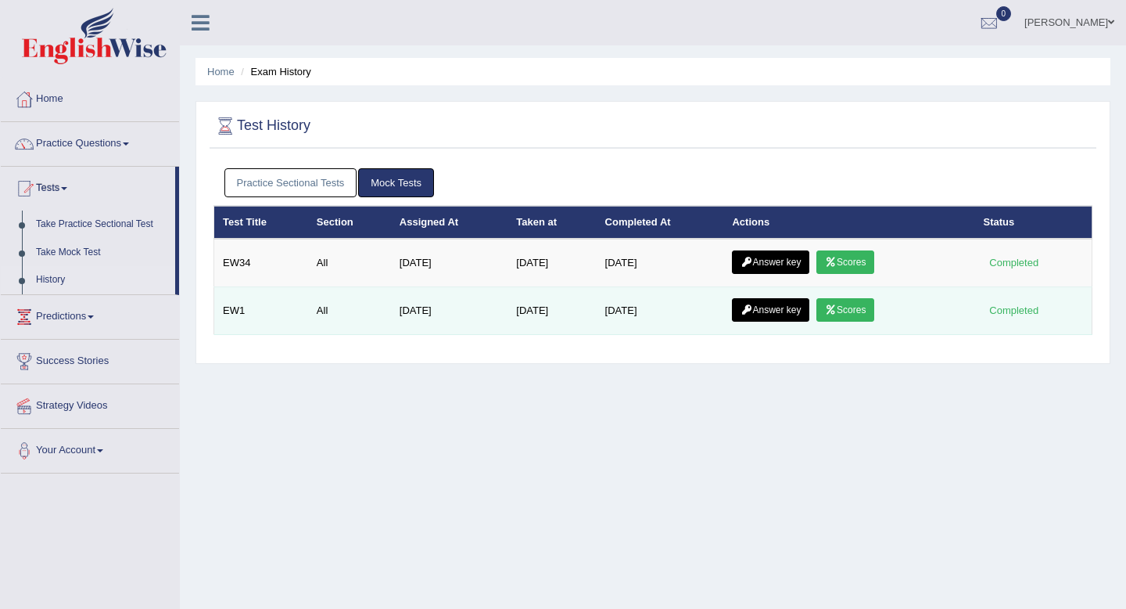
click at [837, 306] on icon at bounding box center [831, 309] width 12 height 9
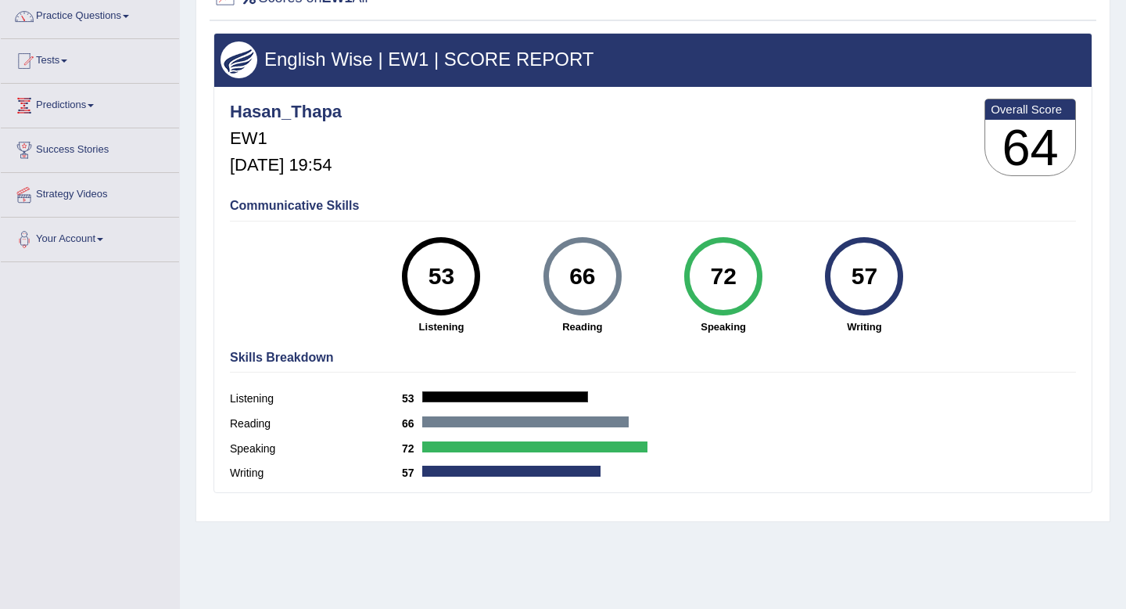
scroll to position [132, 0]
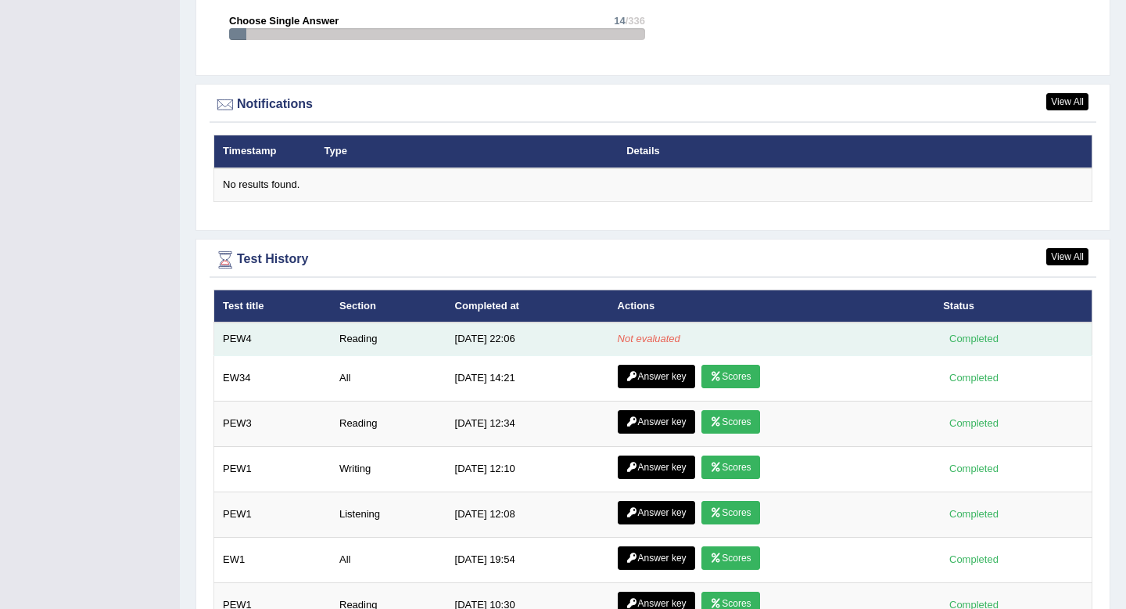
click at [641, 344] on em "Not evaluated" at bounding box center [649, 338] width 63 height 12
click at [512, 338] on td "8/27/25 22:06" at bounding box center [528, 338] width 163 height 33
click at [641, 332] on td "Not evaluated" at bounding box center [772, 338] width 326 height 33
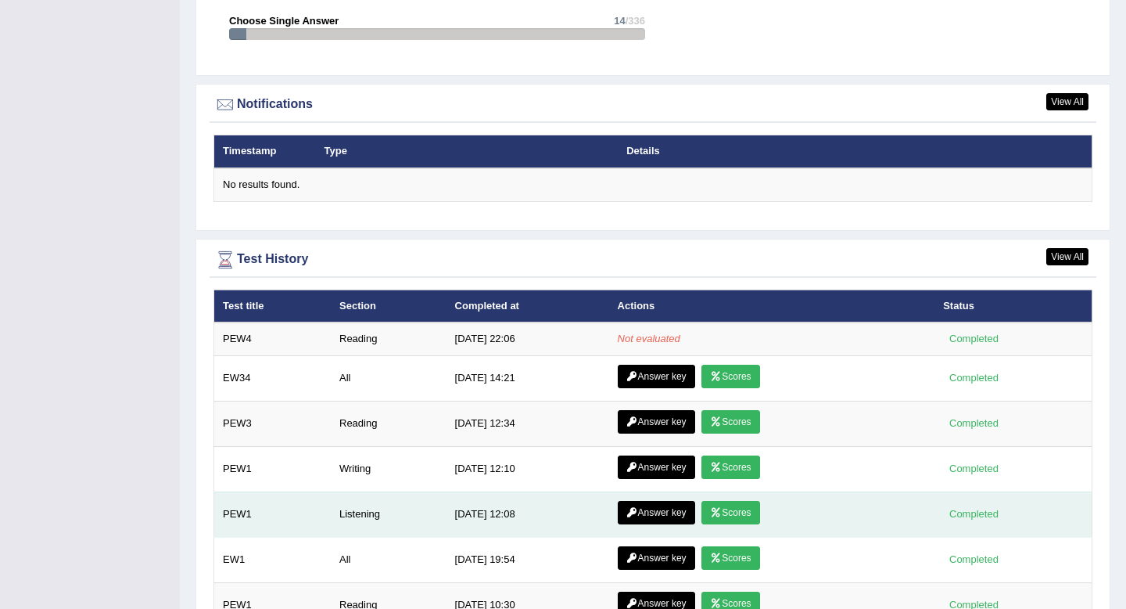
click at [716, 512] on icon at bounding box center [716, 512] width 12 height 9
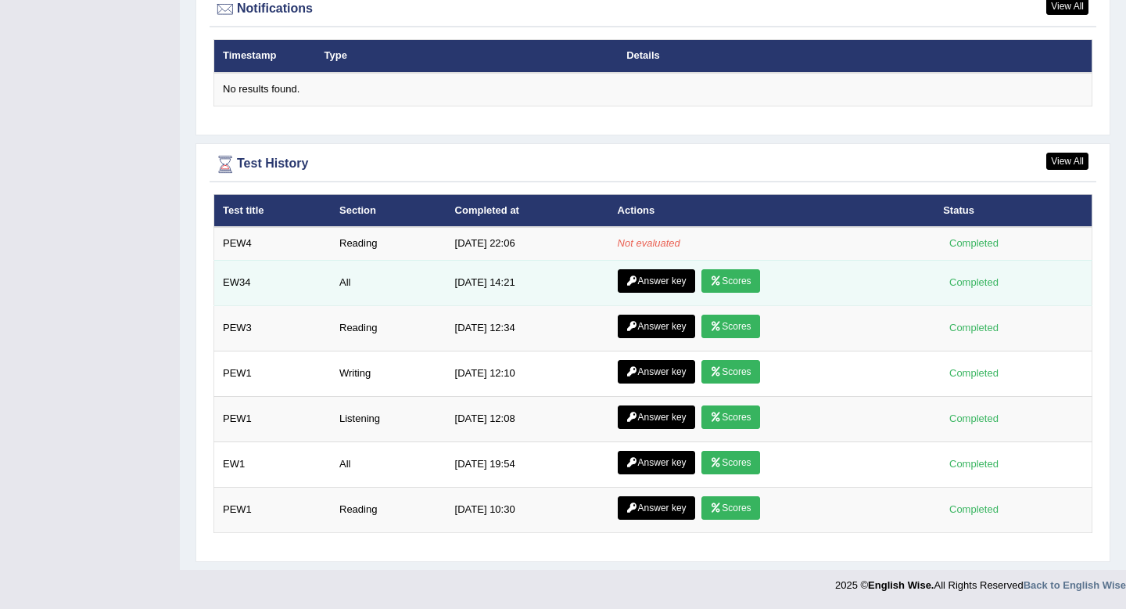
scroll to position [1923, 0]
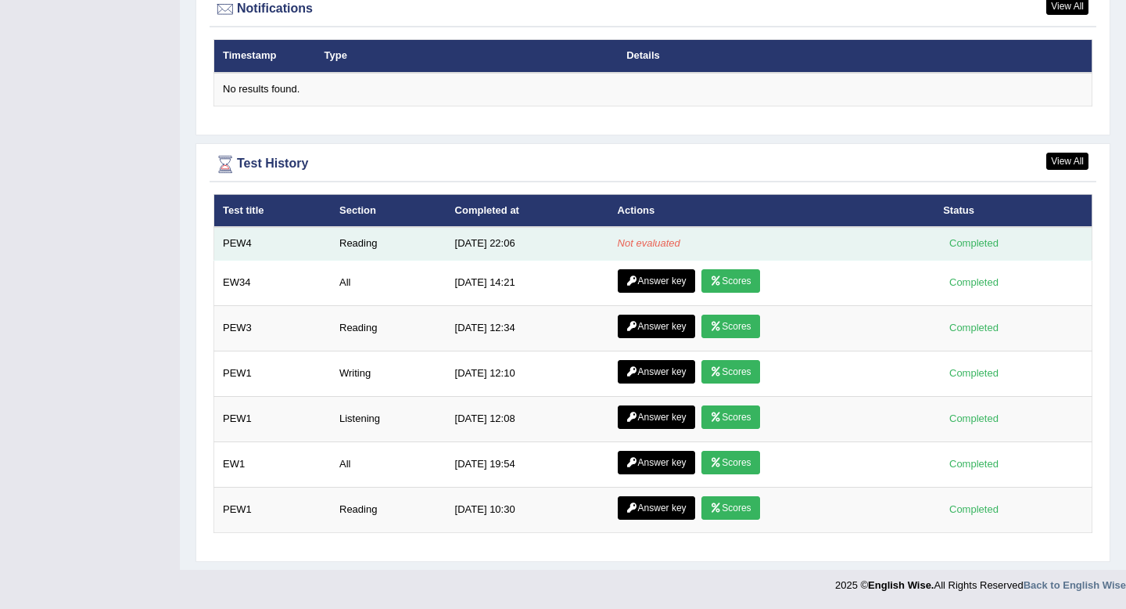
click at [652, 253] on td "Not evaluated" at bounding box center [772, 243] width 326 height 33
click at [655, 246] on em "Not evaluated" at bounding box center [649, 243] width 63 height 12
click at [971, 243] on div "Completed" at bounding box center [973, 243] width 61 height 16
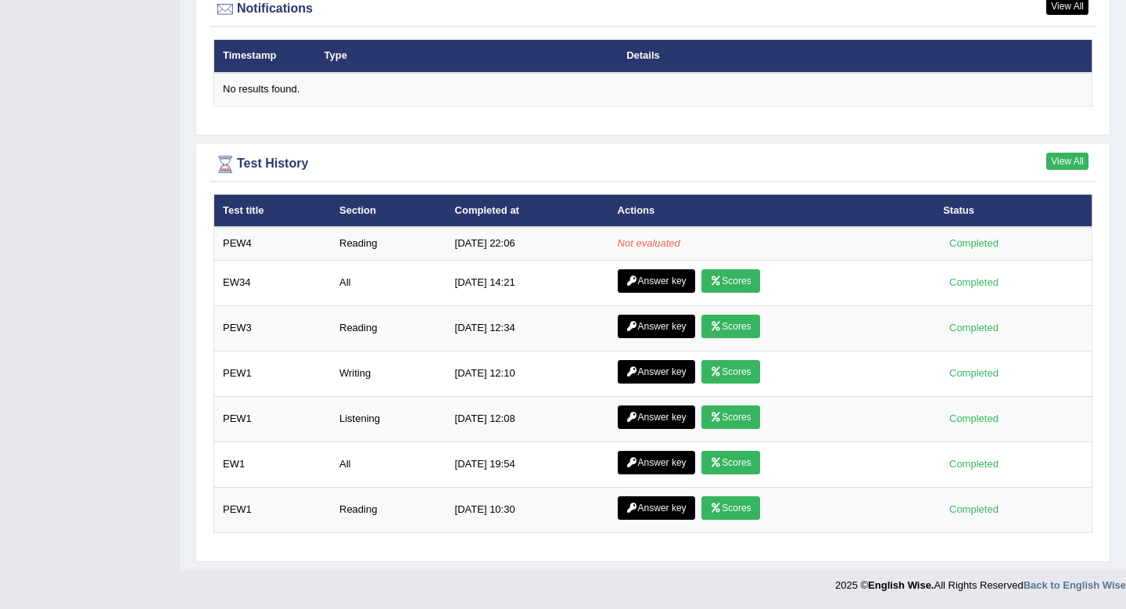
click at [1062, 163] on link "View All" at bounding box center [1068, 161] width 42 height 17
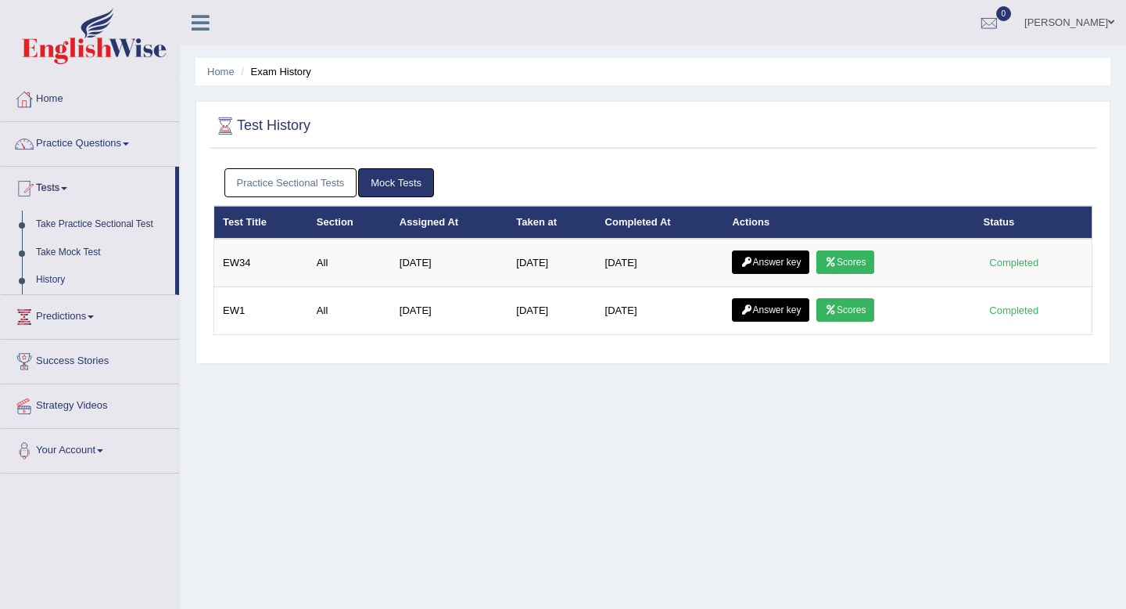
click at [383, 181] on link "Mock Tests" at bounding box center [396, 182] width 76 height 29
click at [315, 175] on link "Practice Sectional Tests" at bounding box center [291, 182] width 133 height 29
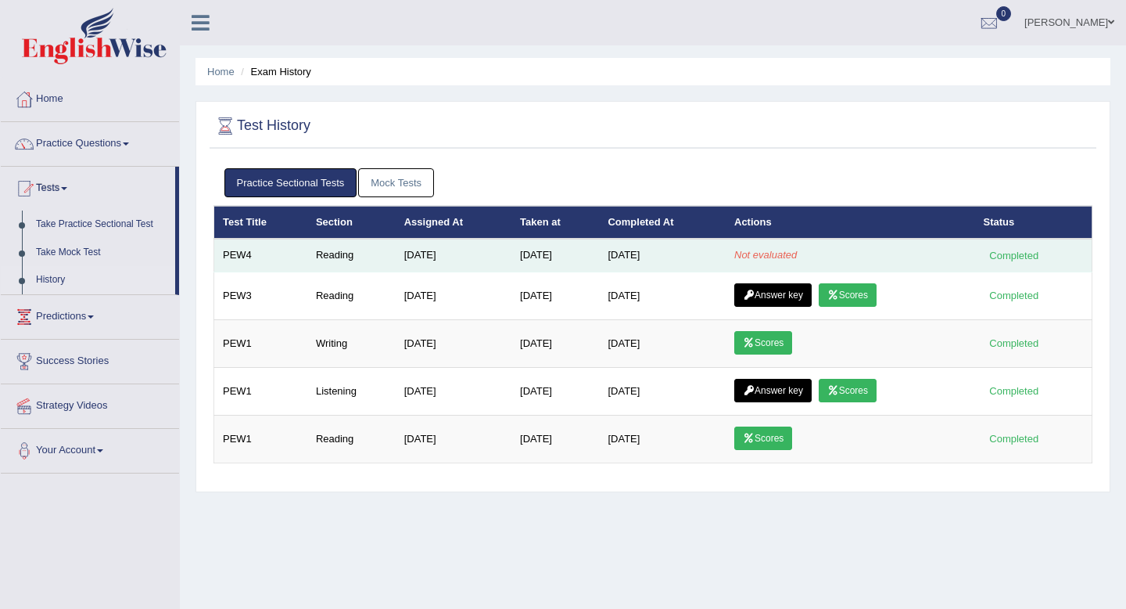
click at [760, 248] on td "Not evaluated" at bounding box center [851, 255] width 250 height 33
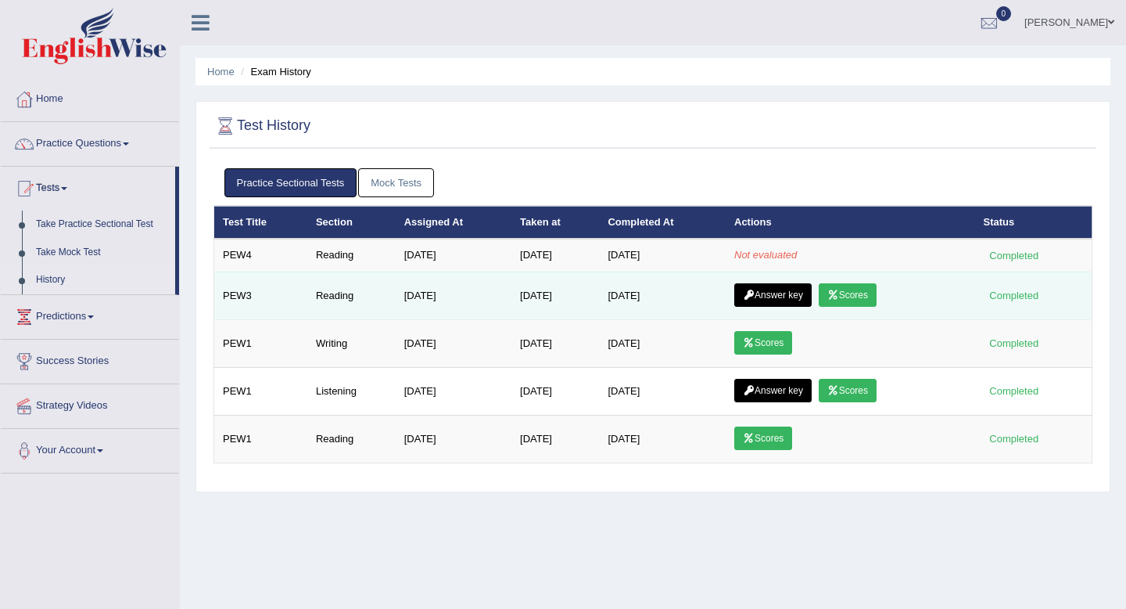
click at [856, 299] on link "Scores" at bounding box center [848, 294] width 58 height 23
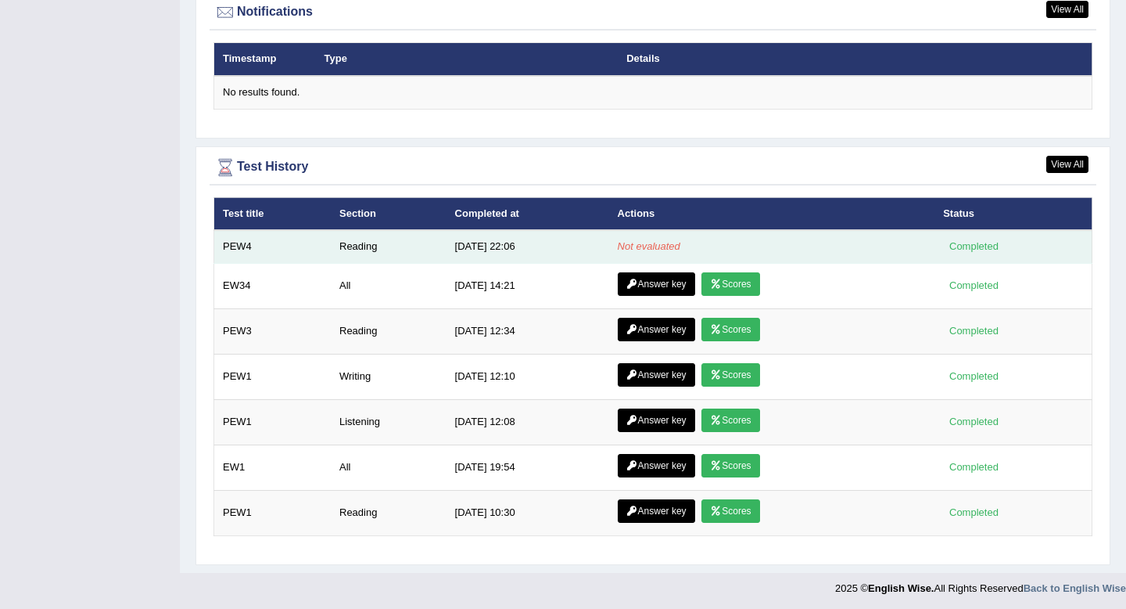
scroll to position [1924, 0]
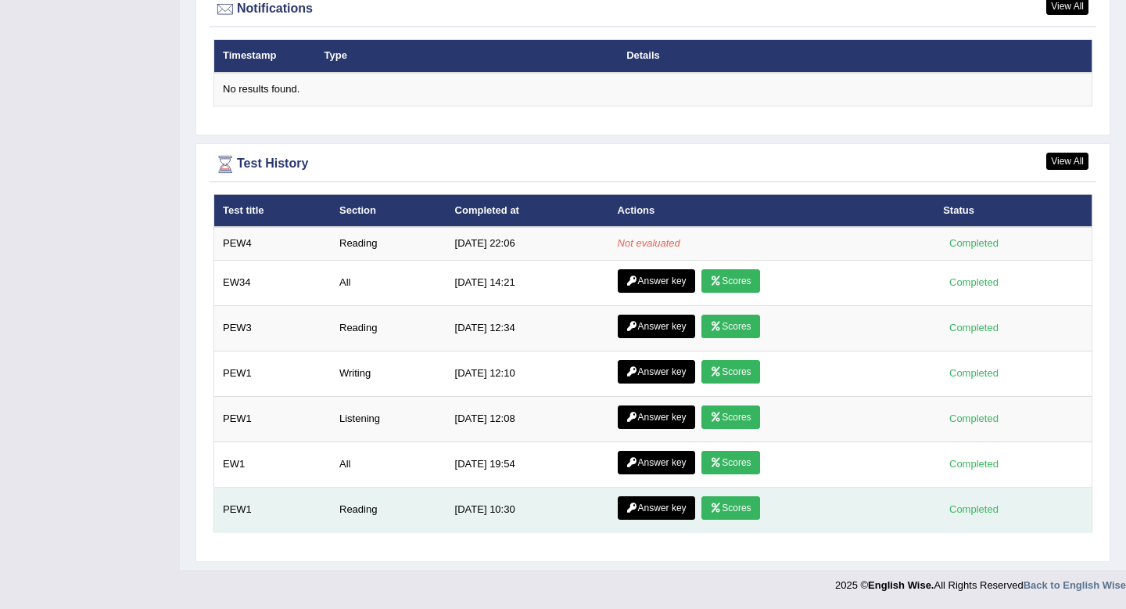
click at [743, 501] on link "Scores" at bounding box center [731, 507] width 58 height 23
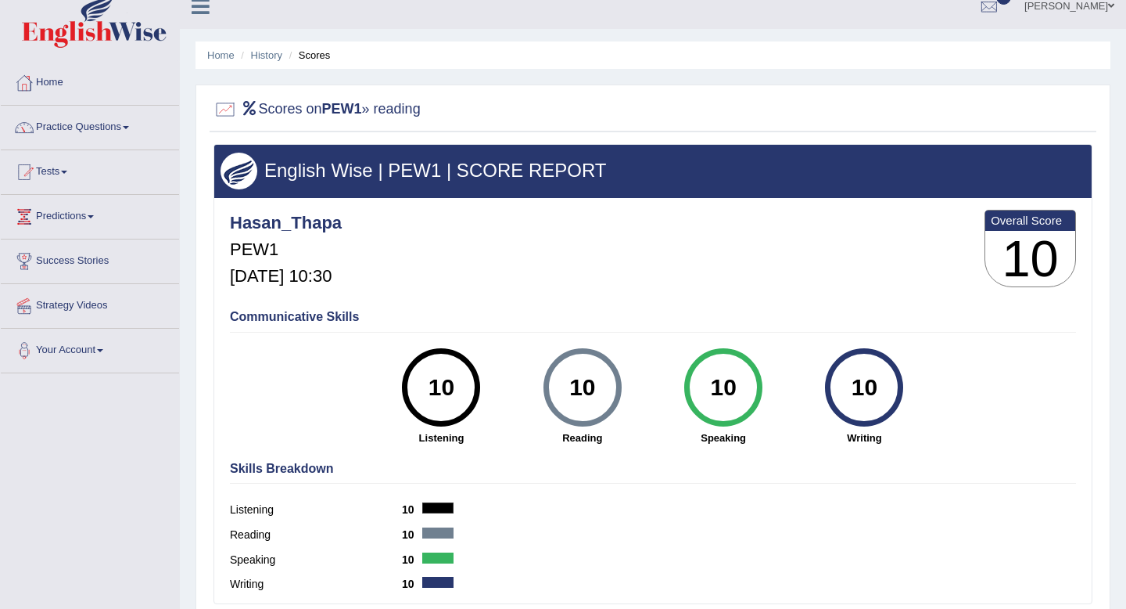
scroll to position [17, 0]
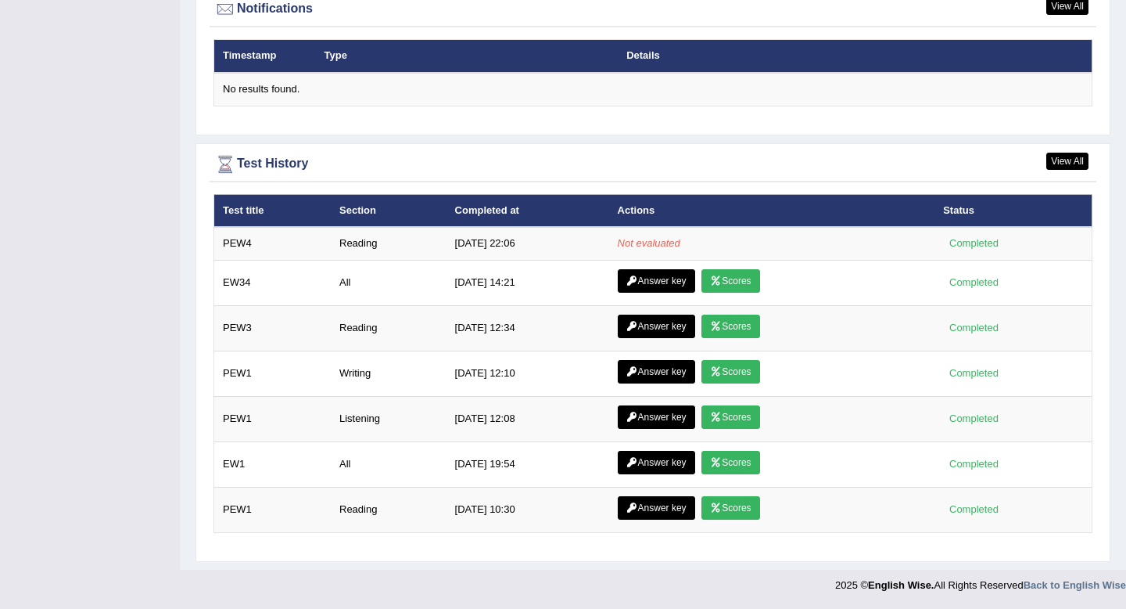
scroll to position [1924, 0]
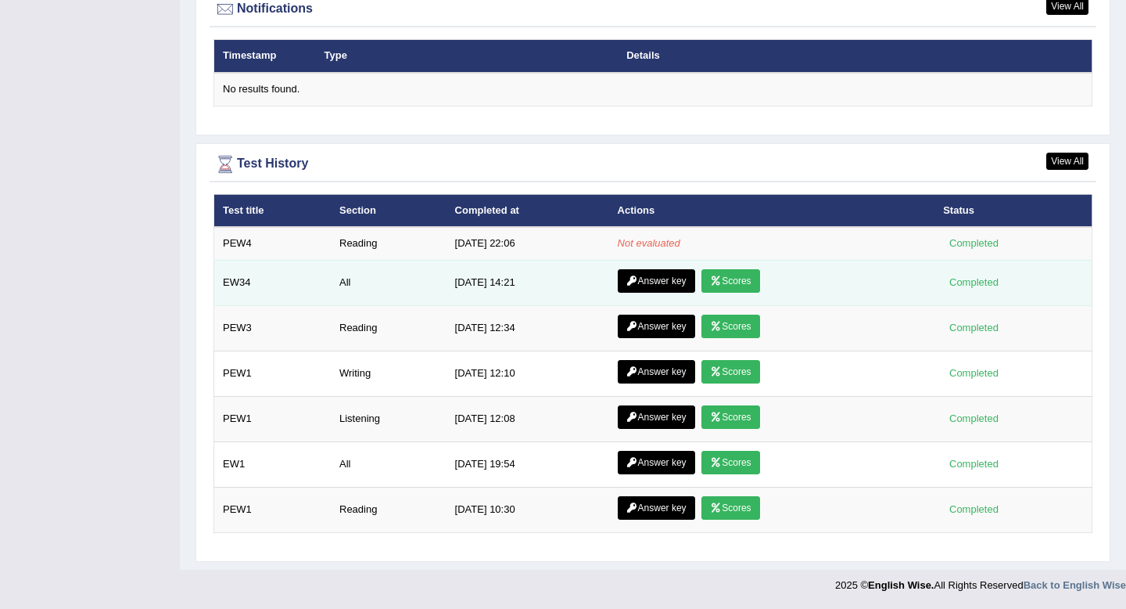
click at [641, 280] on link "Answer key" at bounding box center [656, 280] width 77 height 23
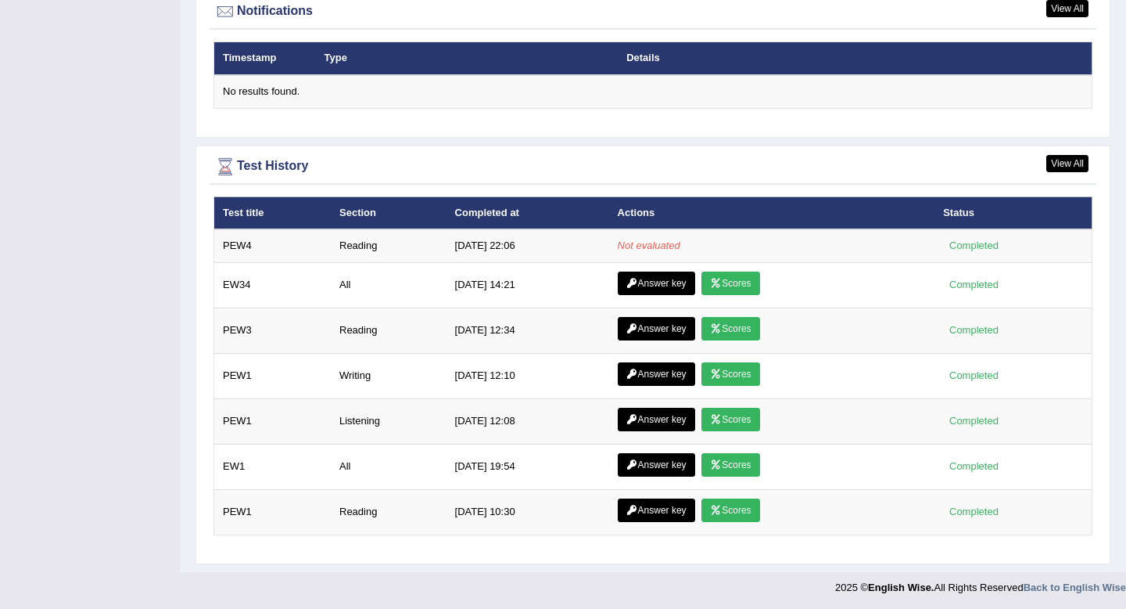
scroll to position [1921, 0]
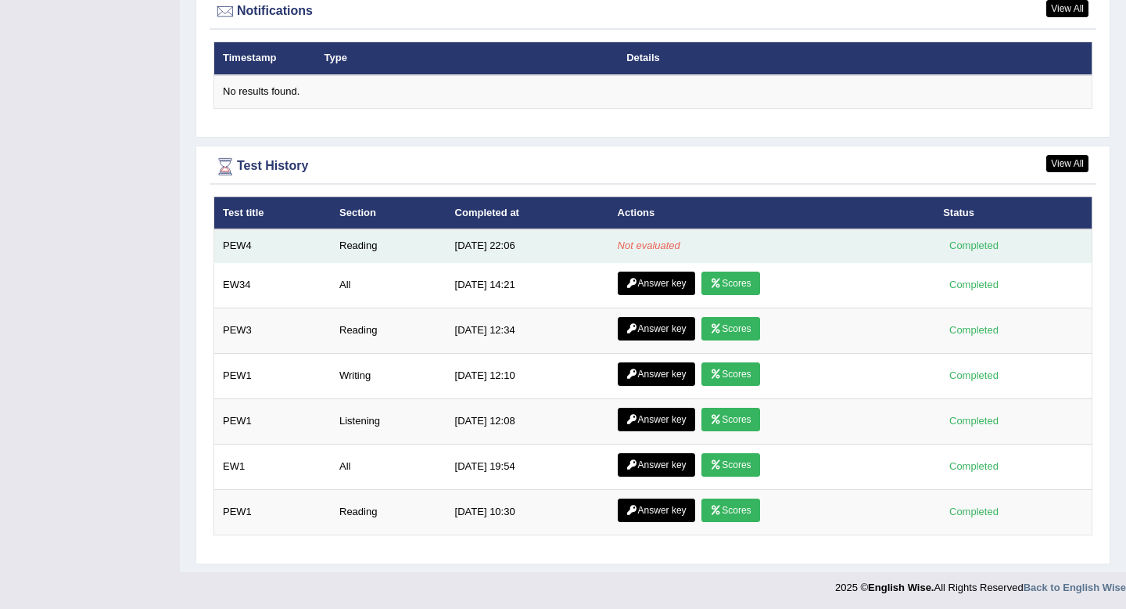
click at [642, 253] on td "Not evaluated" at bounding box center [772, 245] width 326 height 33
click at [557, 246] on td "[DATE] 22:06" at bounding box center [528, 245] width 163 height 33
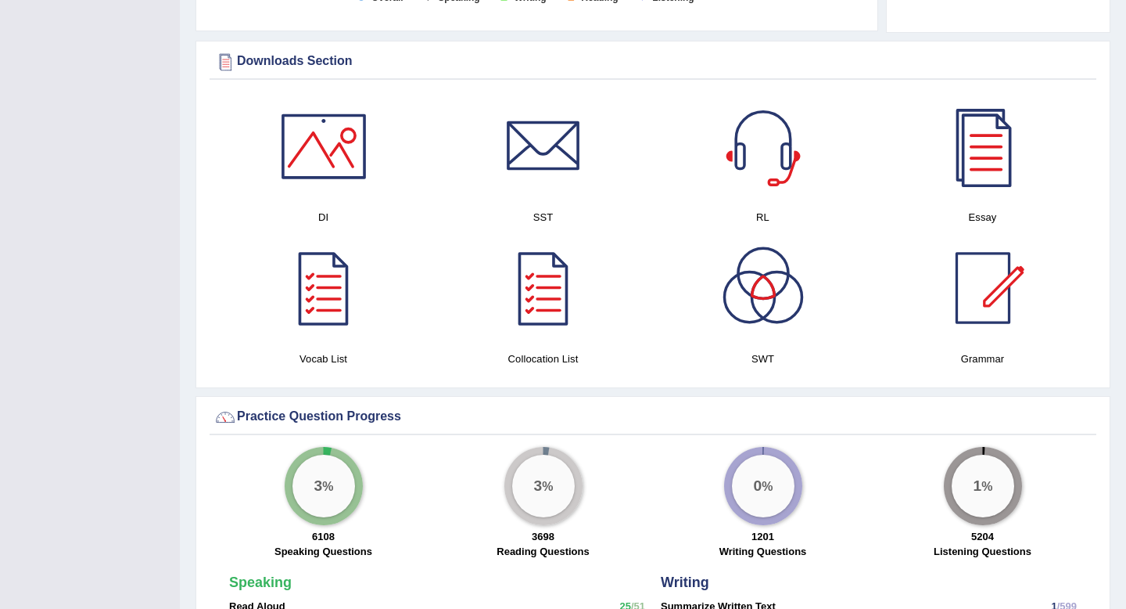
scroll to position [245, 0]
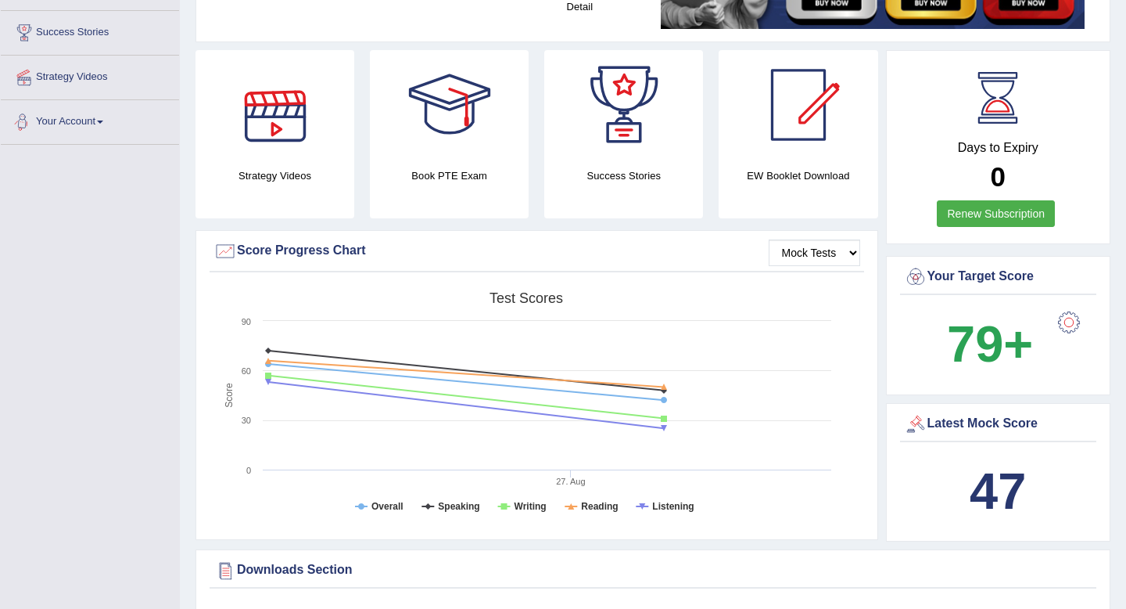
click at [103, 122] on span at bounding box center [100, 121] width 6 height 3
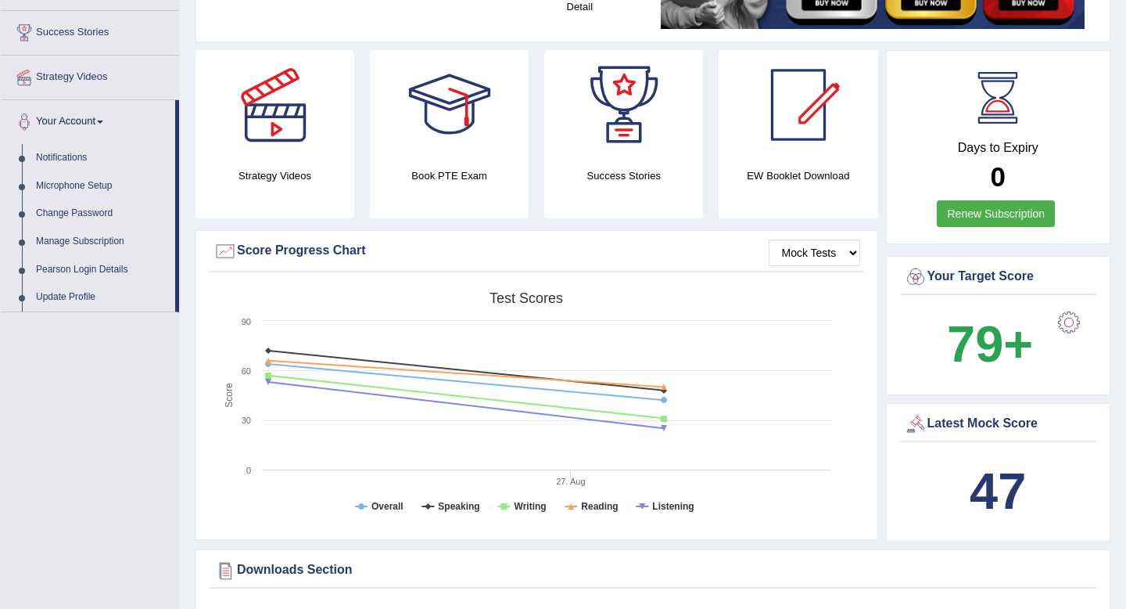
scroll to position [218, 0]
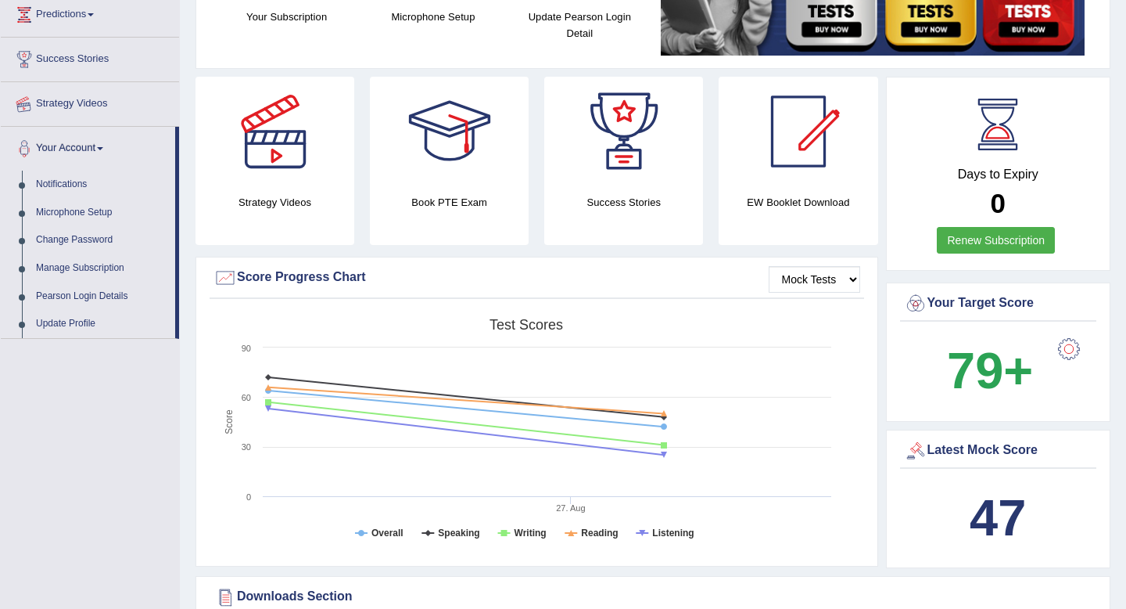
click at [110, 113] on link "Strategy Videos" at bounding box center [90, 101] width 178 height 39
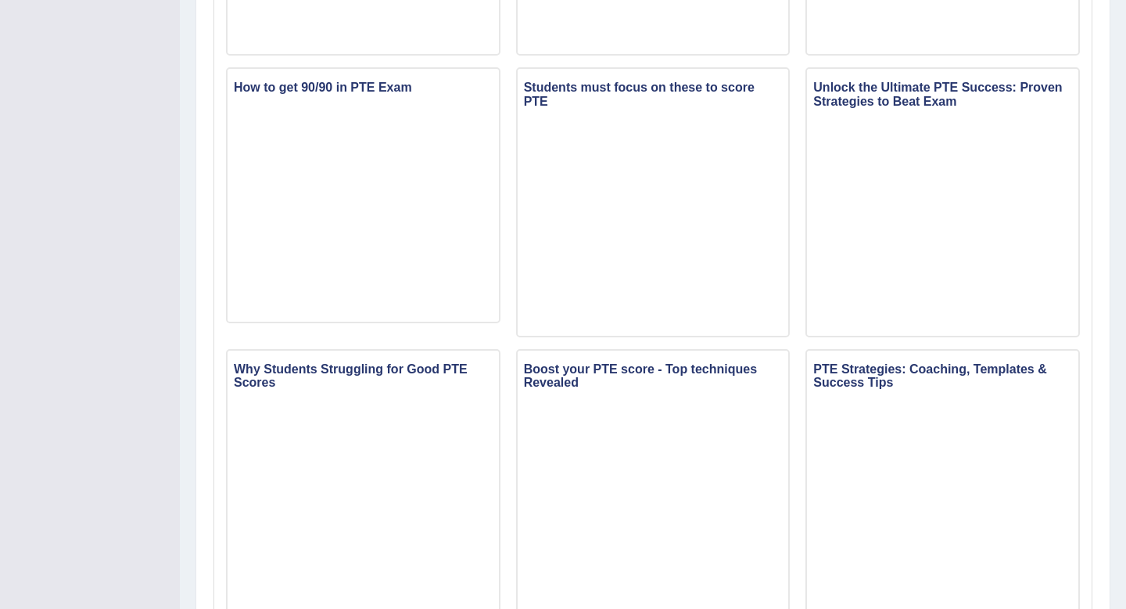
scroll to position [501, 0]
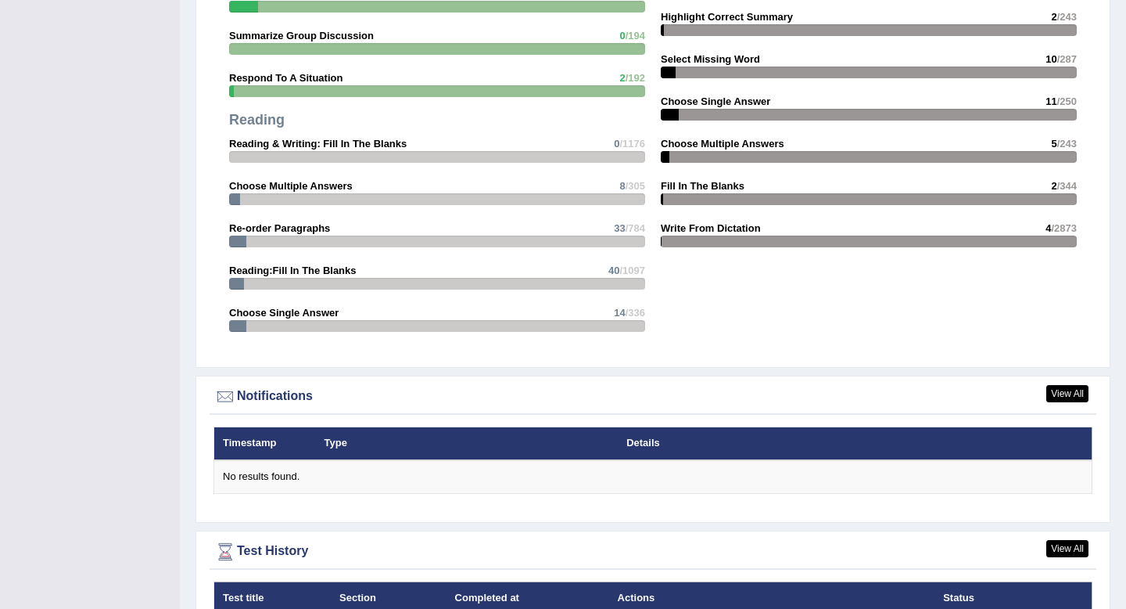
scroll to position [1718, 0]
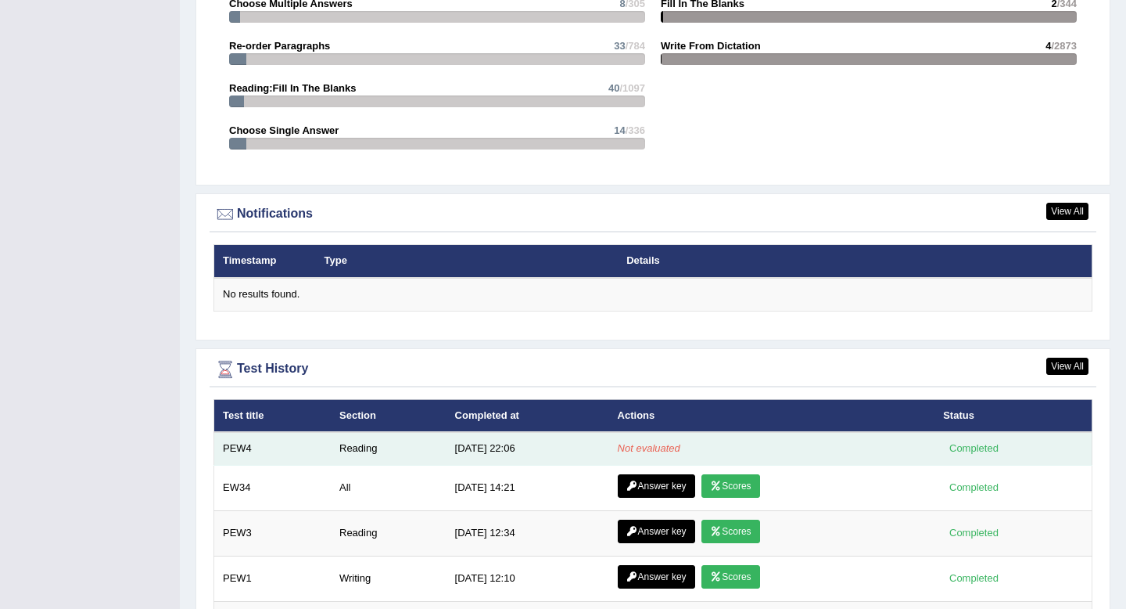
click at [555, 456] on td "8/27/25 22:06" at bounding box center [528, 448] width 163 height 33
click at [487, 445] on td "8/27/25 22:06" at bounding box center [528, 448] width 163 height 33
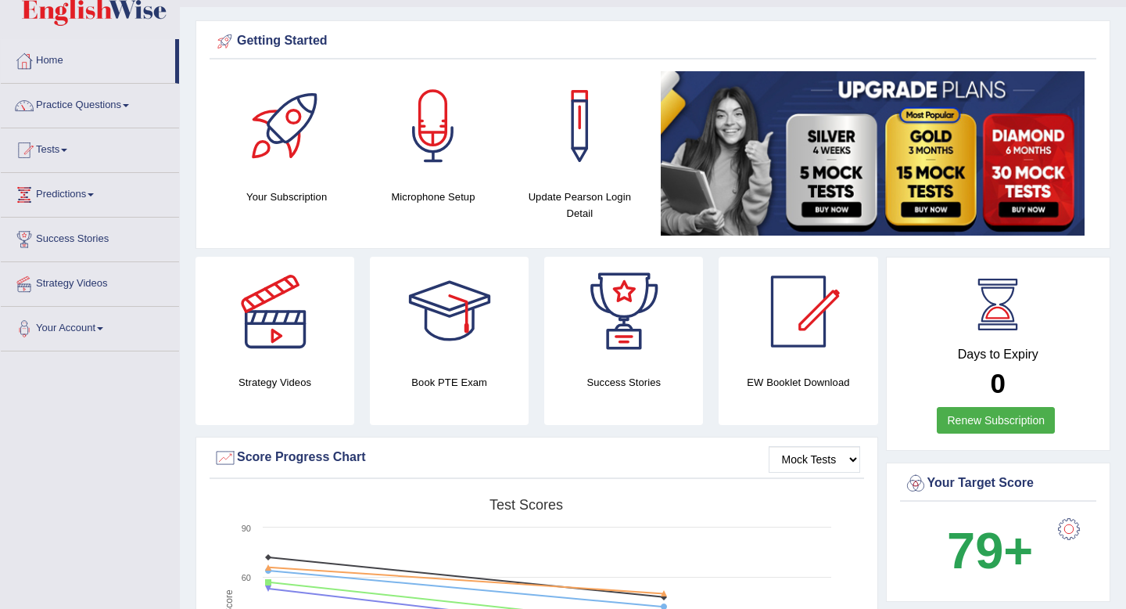
scroll to position [0, 0]
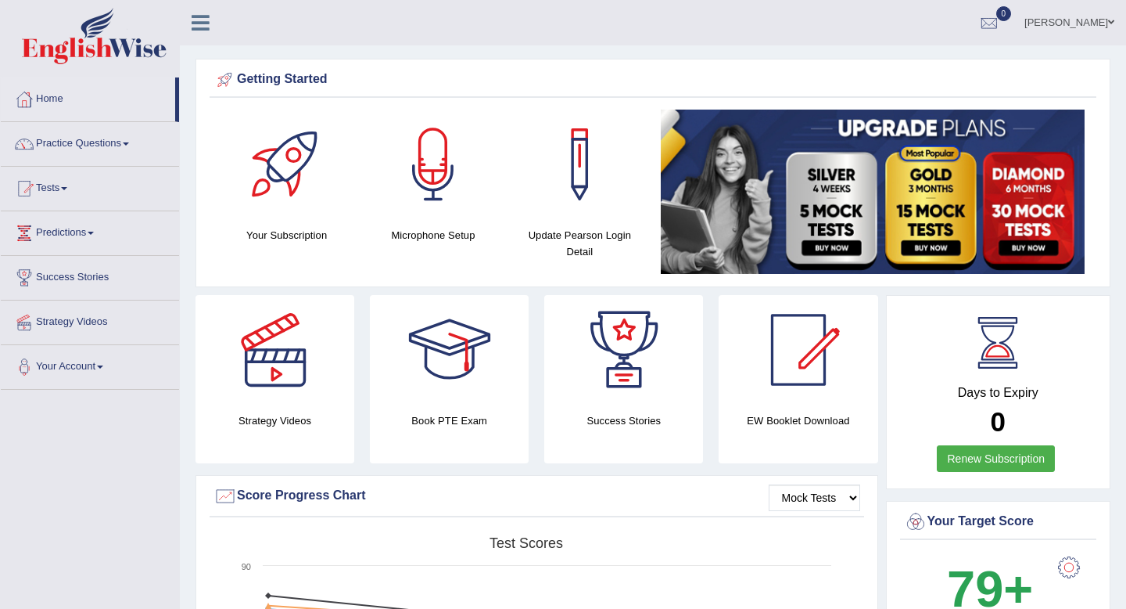
click at [1113, 26] on span at bounding box center [1111, 22] width 6 height 10
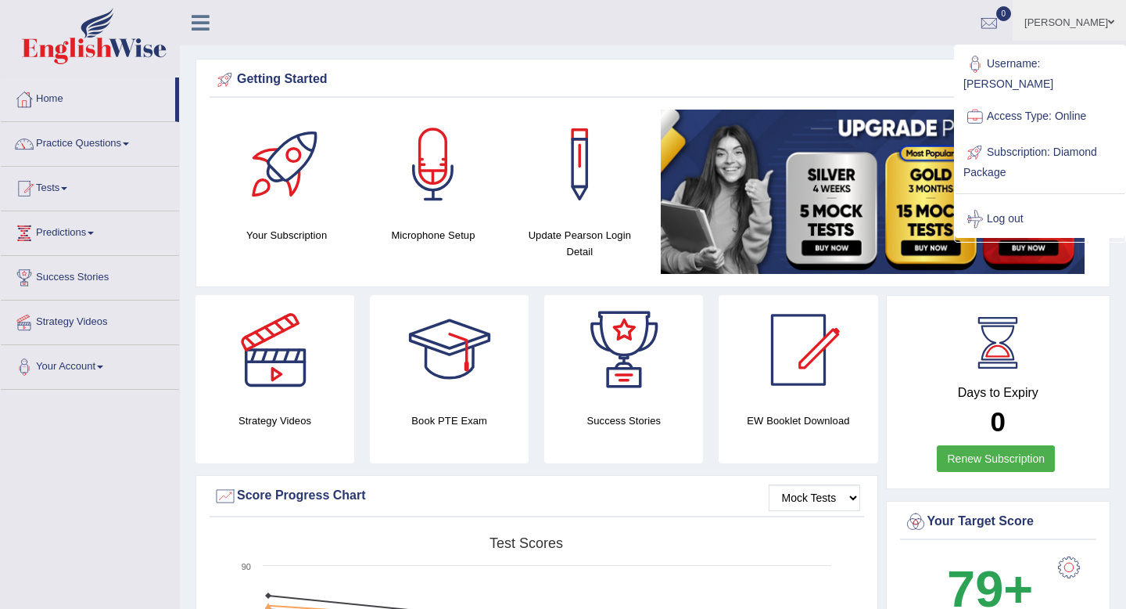
click at [1094, 146] on link "Subscription: Diamond Package" at bounding box center [1040, 161] width 169 height 52
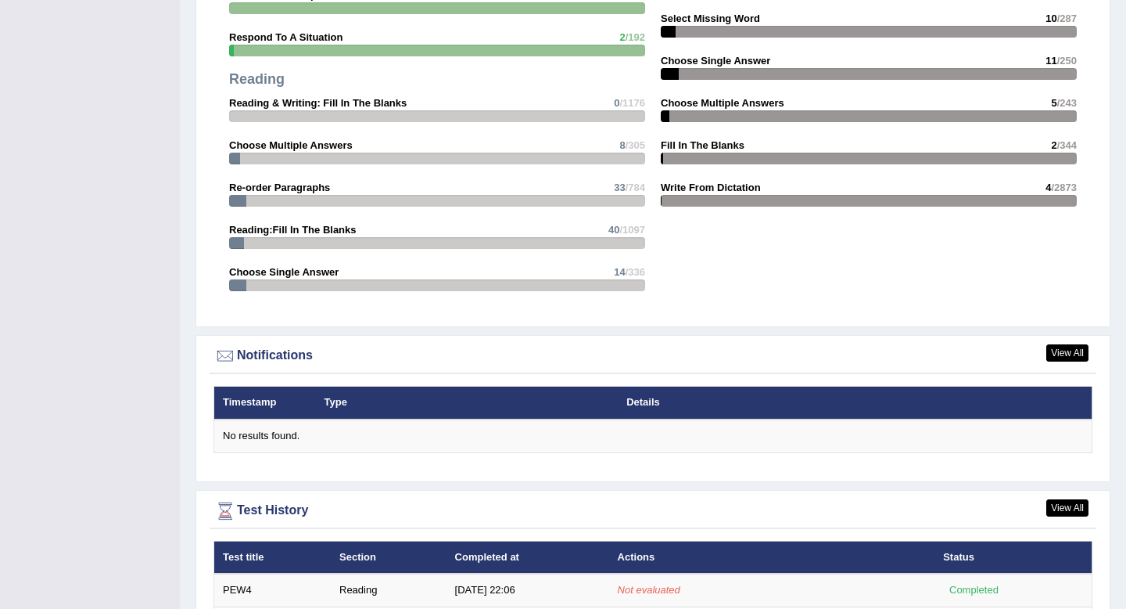
scroll to position [1924, 0]
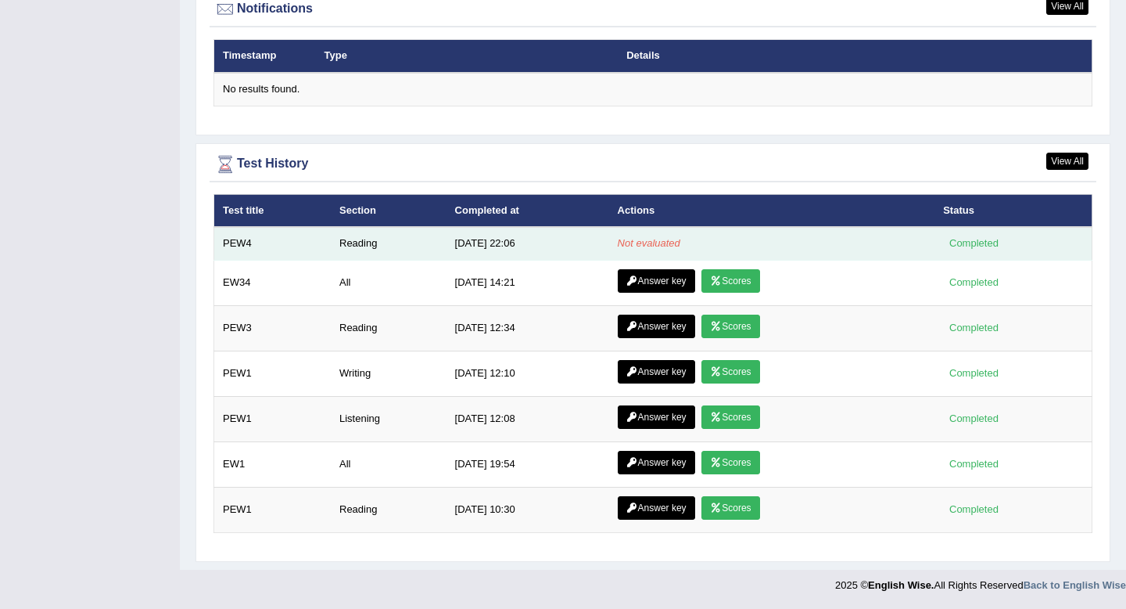
click at [583, 237] on td "8/27/25 22:06" at bounding box center [528, 243] width 163 height 33
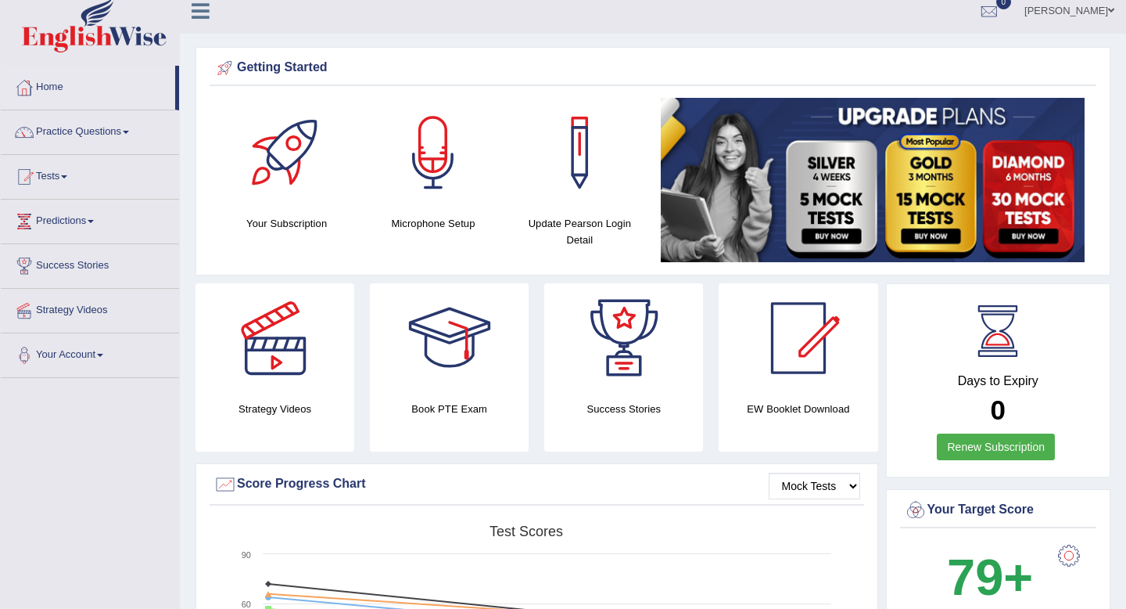
scroll to position [0, 0]
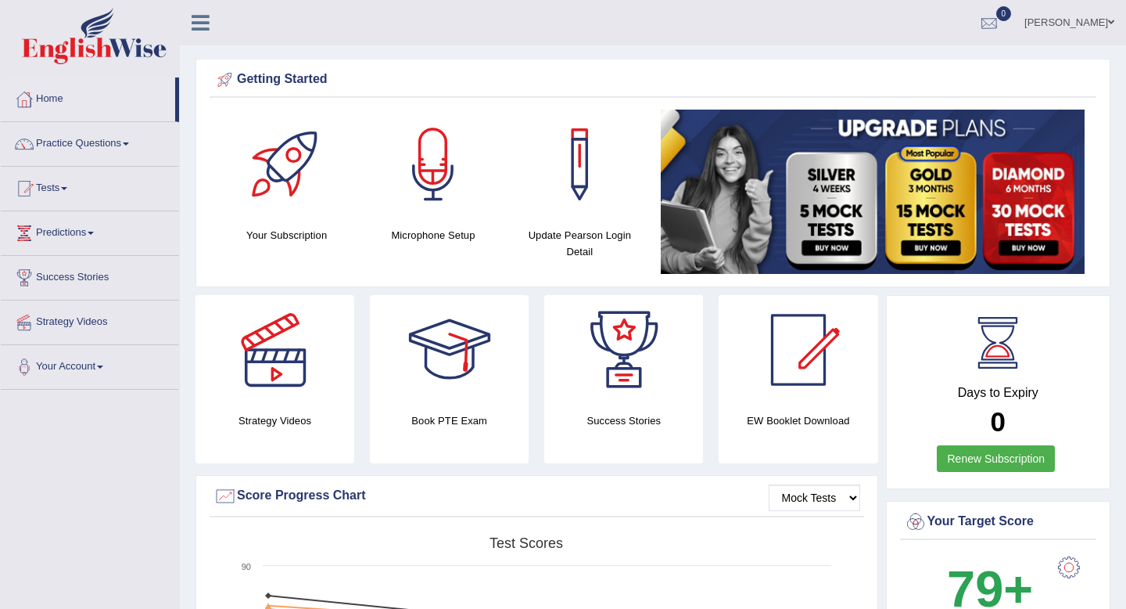
click at [979, 20] on div at bounding box center [989, 23] width 23 height 23
click at [904, 58] on link "See All Alerts" at bounding box center [895, 65] width 87 height 17
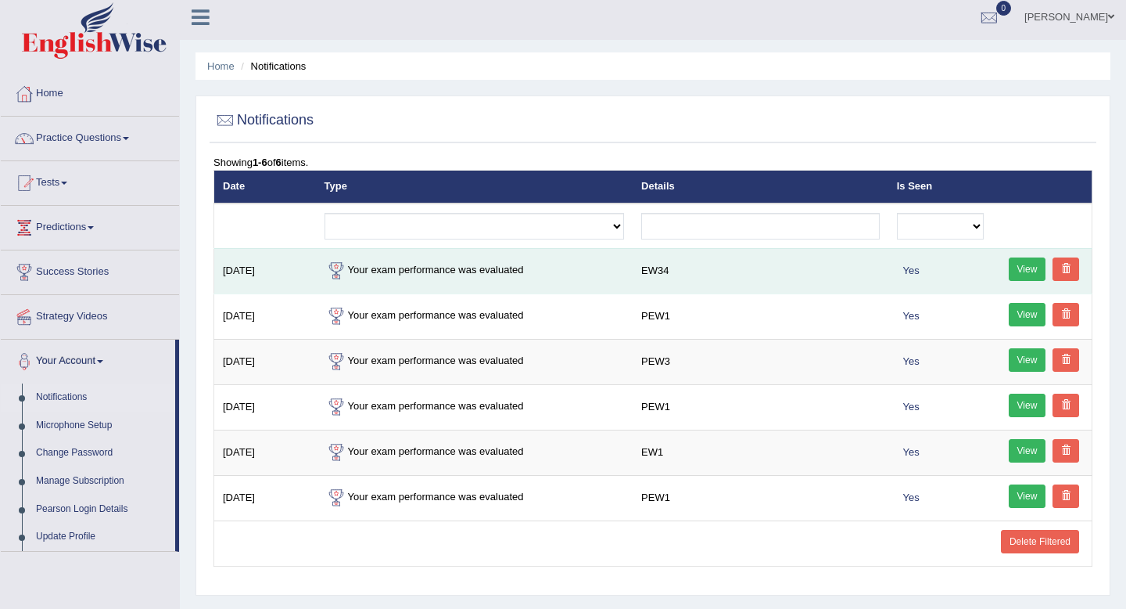
scroll to position [6, 0]
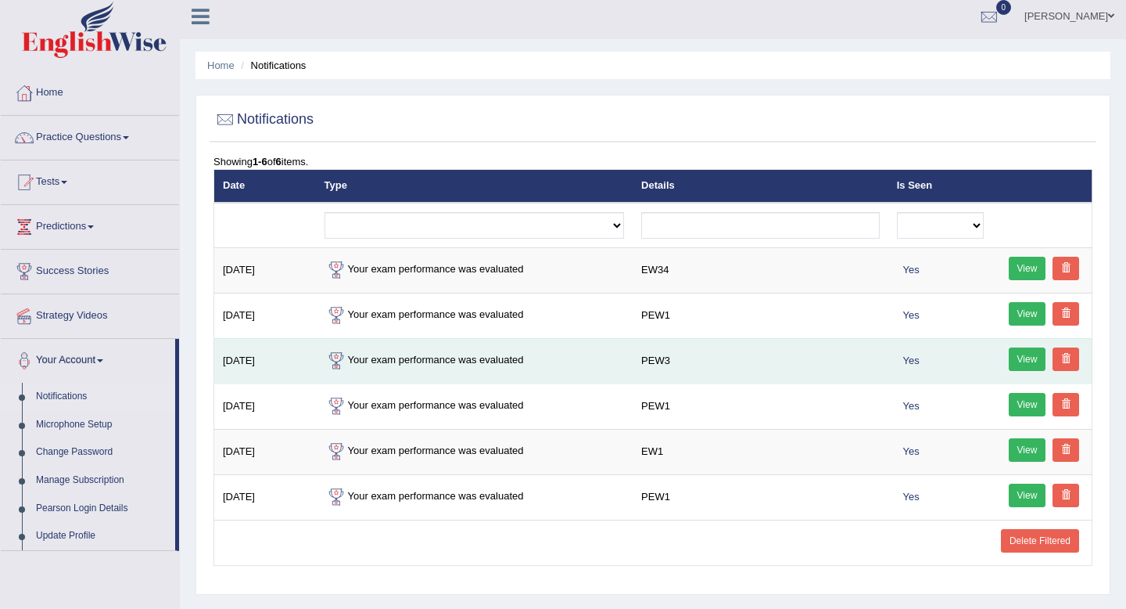
click at [559, 361] on td "Your exam performance was evaluated" at bounding box center [475, 360] width 318 height 45
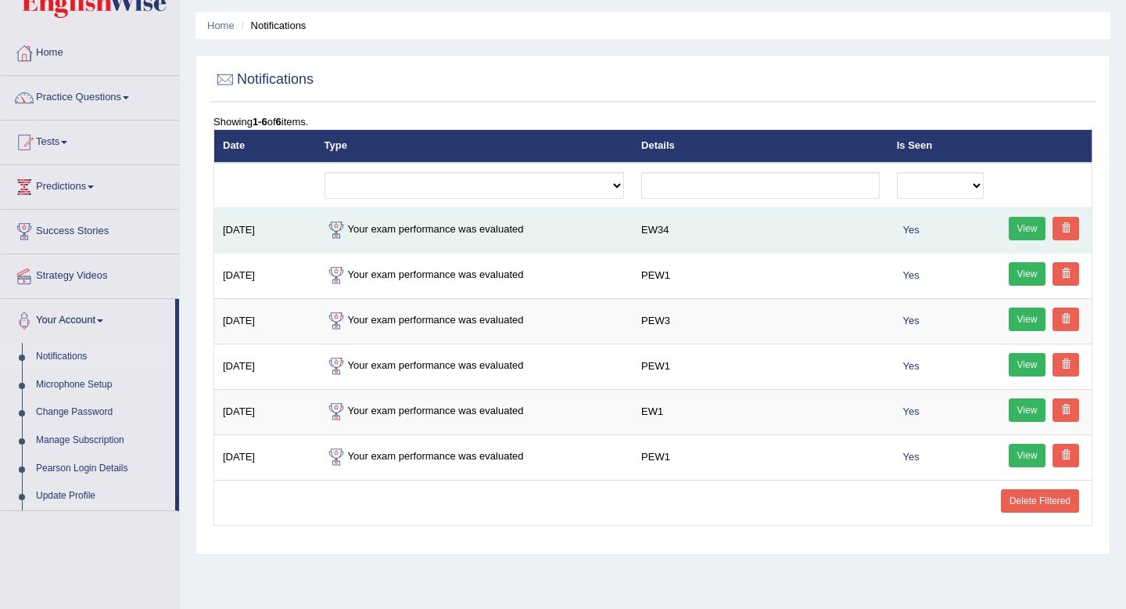
scroll to position [0, 0]
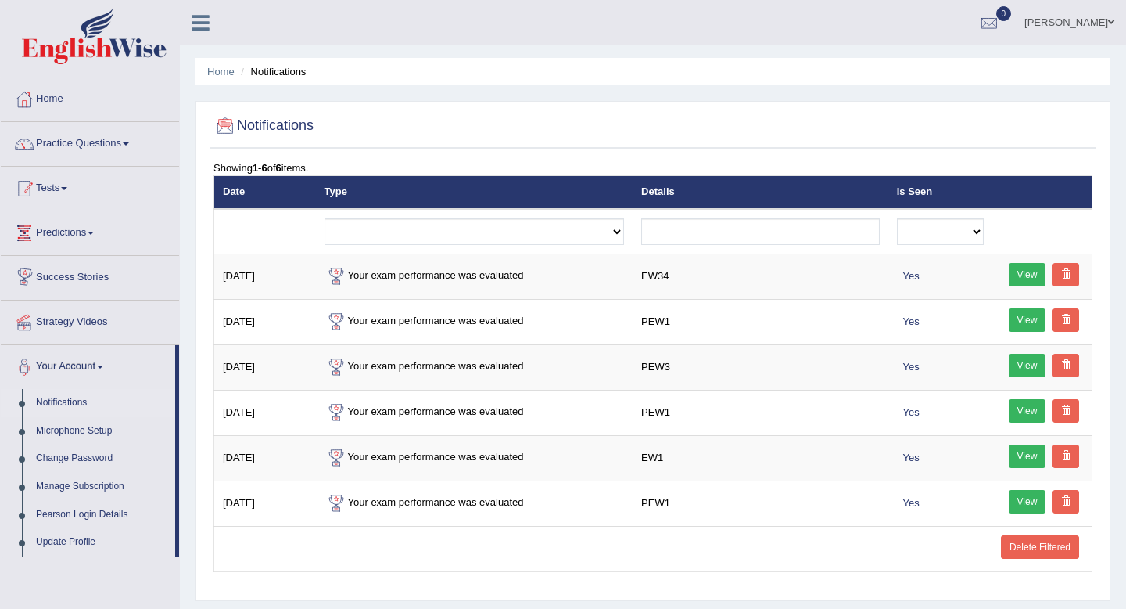
click at [69, 191] on link "Tests" at bounding box center [90, 186] width 178 height 39
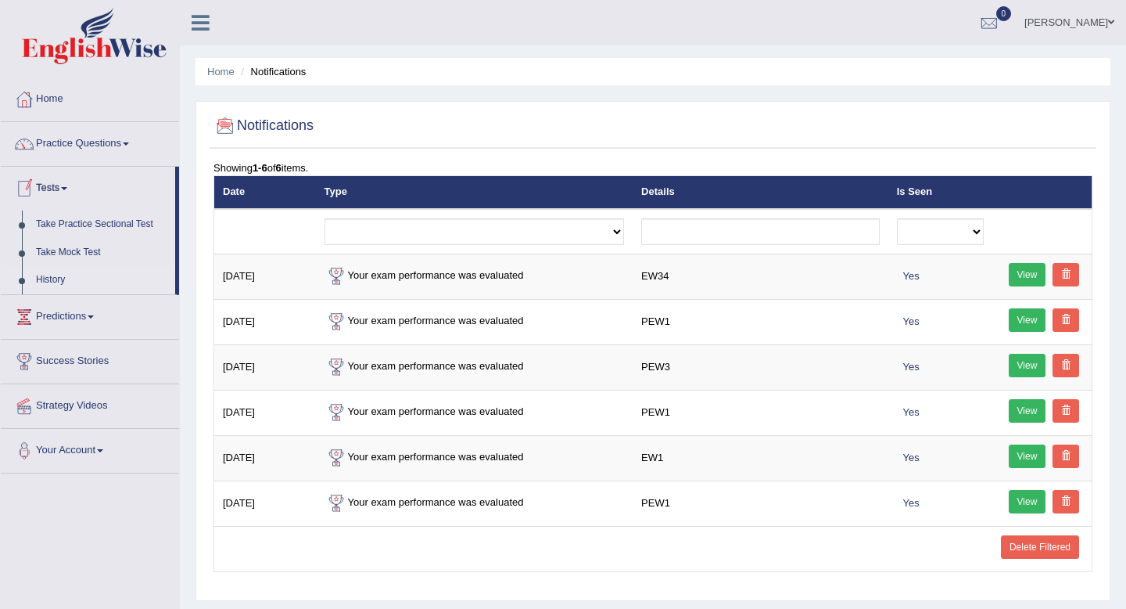
click at [57, 279] on link "History" at bounding box center [102, 280] width 146 height 28
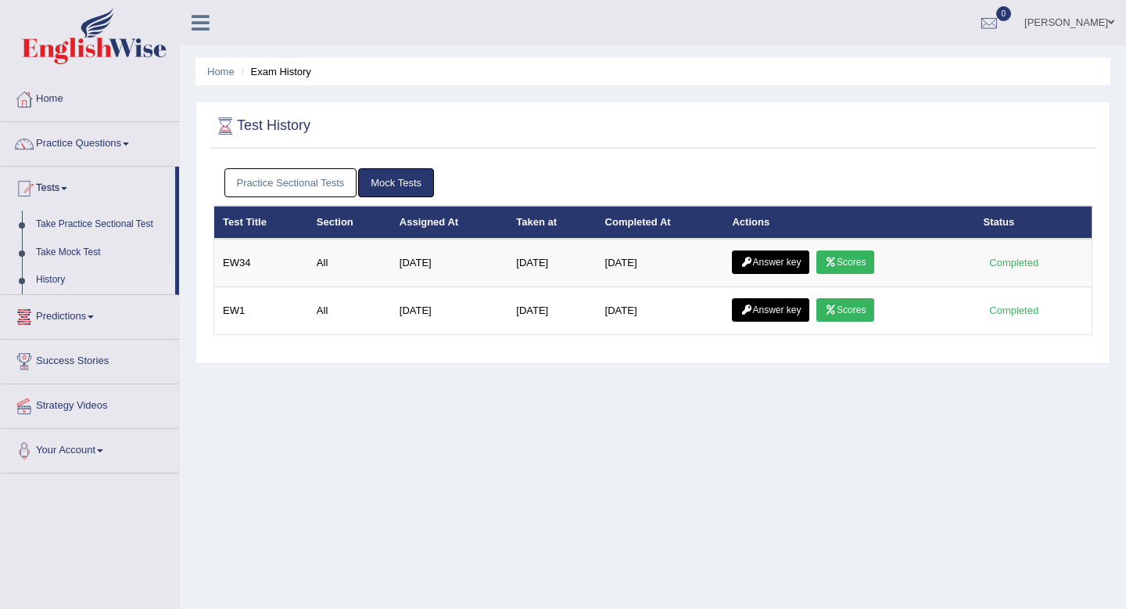
click at [329, 171] on link "Practice Sectional Tests" at bounding box center [291, 182] width 133 height 29
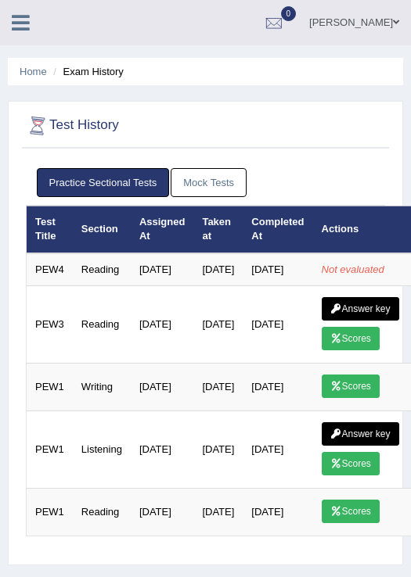
click at [112, 36] on div "Hasan Bikram Thapa Toggle navigation Username: Hasan_Thapa Access Type: Online …" at bounding box center [205, 22] width 411 height 45
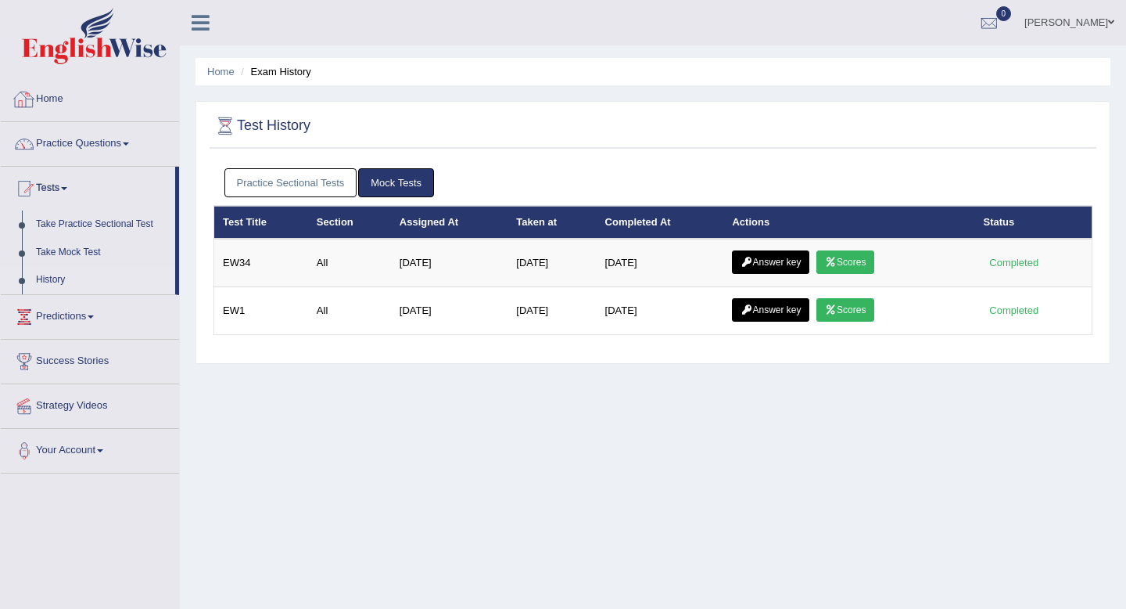
click at [257, 185] on link "Practice Sectional Tests" at bounding box center [291, 182] width 133 height 29
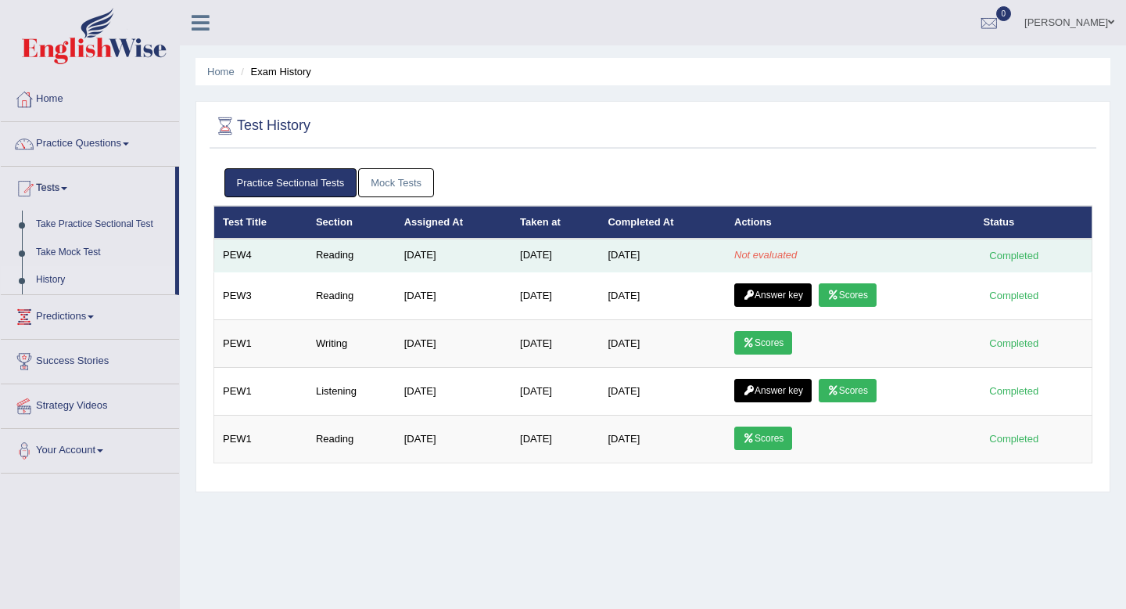
click at [796, 258] on em "Not evaluated" at bounding box center [766, 255] width 63 height 12
